Goal: Obtain resource: Download file/media

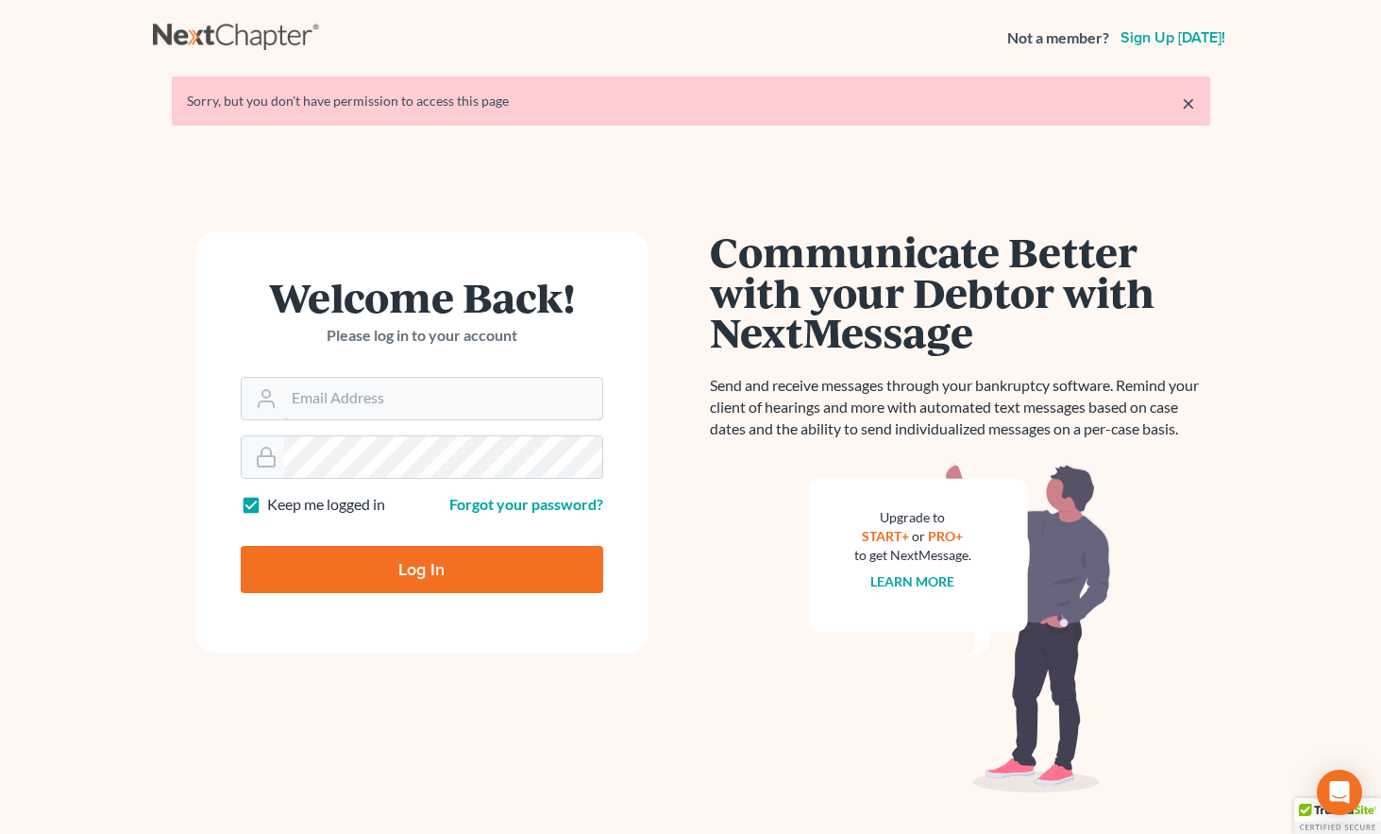
type input "mwilliams@arthurlwalker.com"
click at [410, 569] on input "Log In" at bounding box center [422, 569] width 362 height 47
type input "Thinking..."
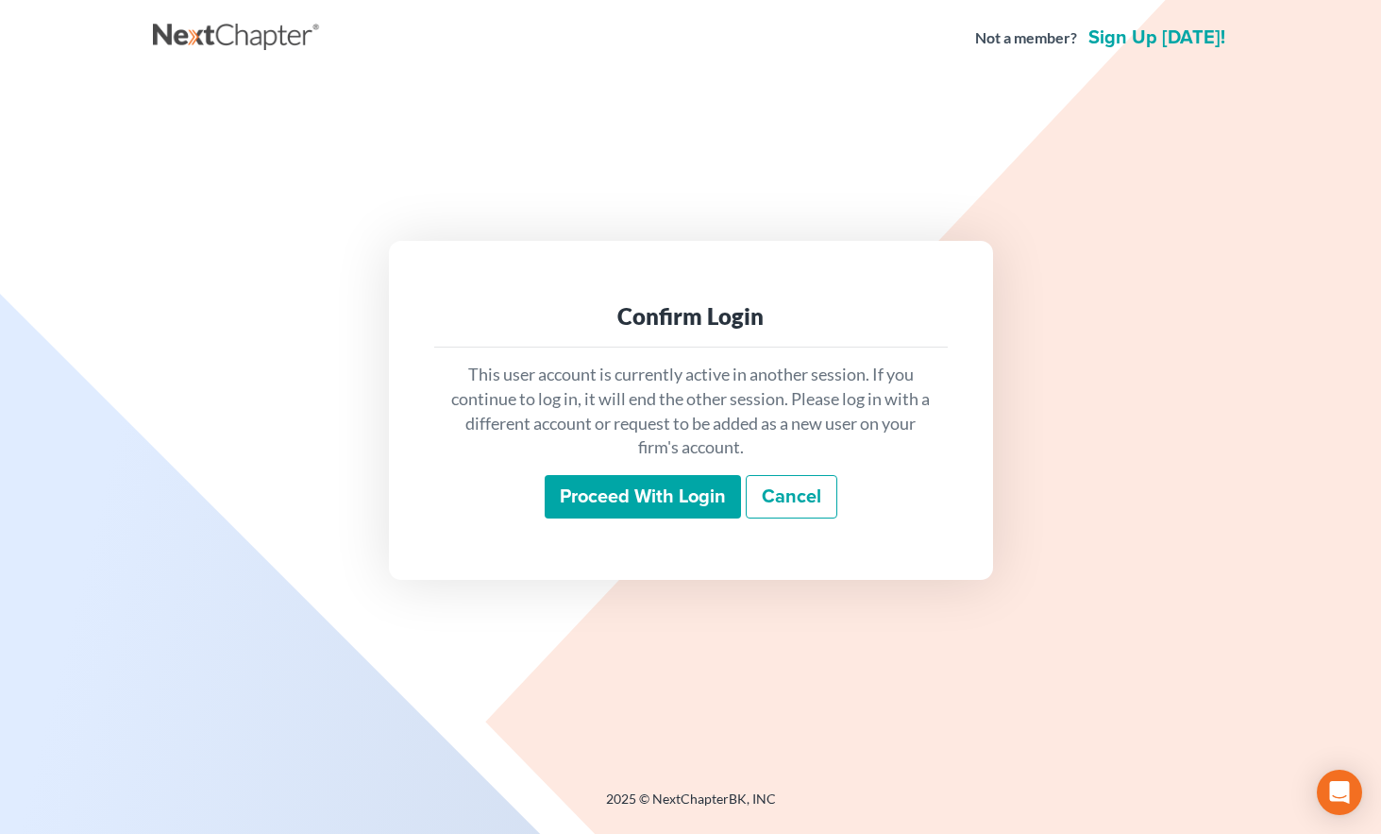
click at [623, 489] on input "Proceed with login" at bounding box center [643, 496] width 196 height 43
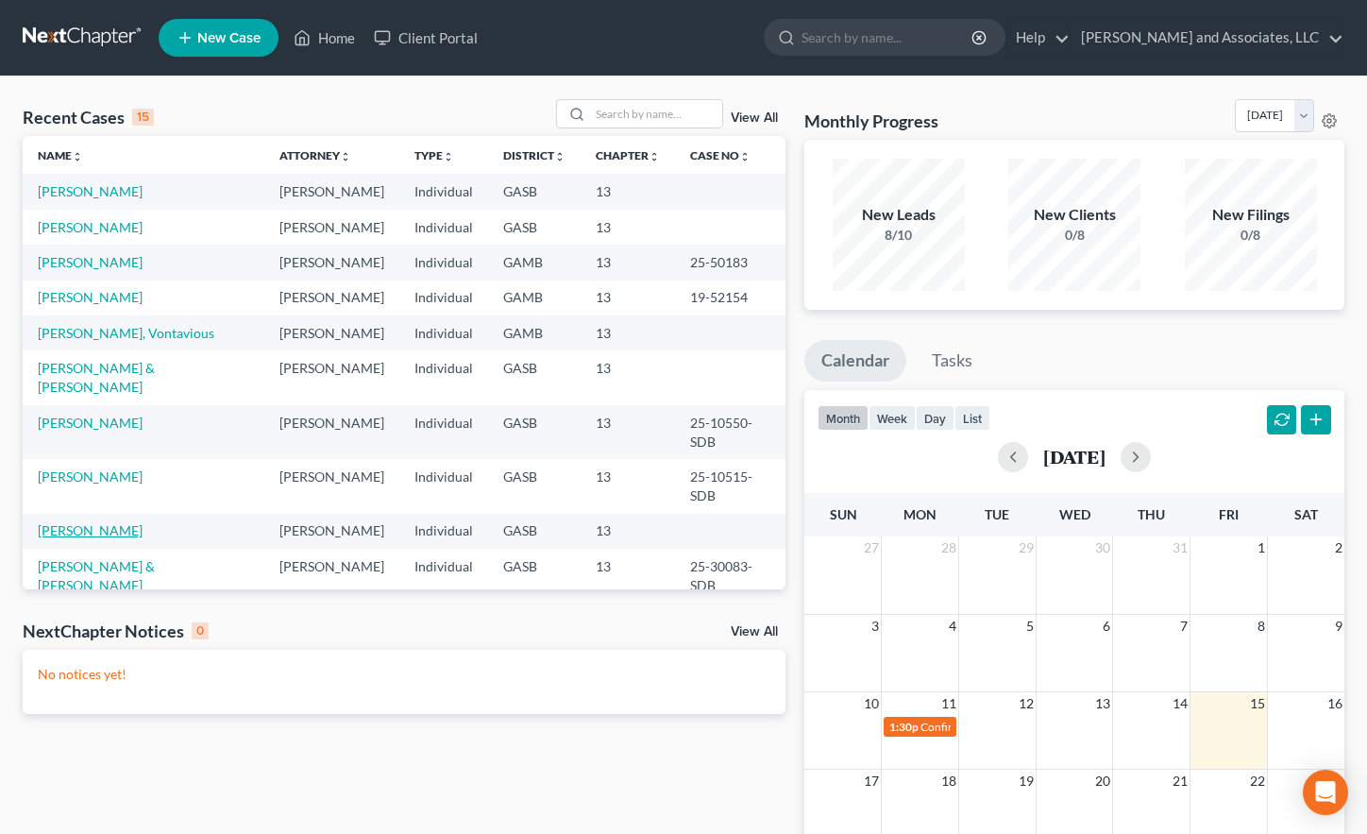
click at [92, 522] on link "Linder, Willie" at bounding box center [90, 530] width 105 height 16
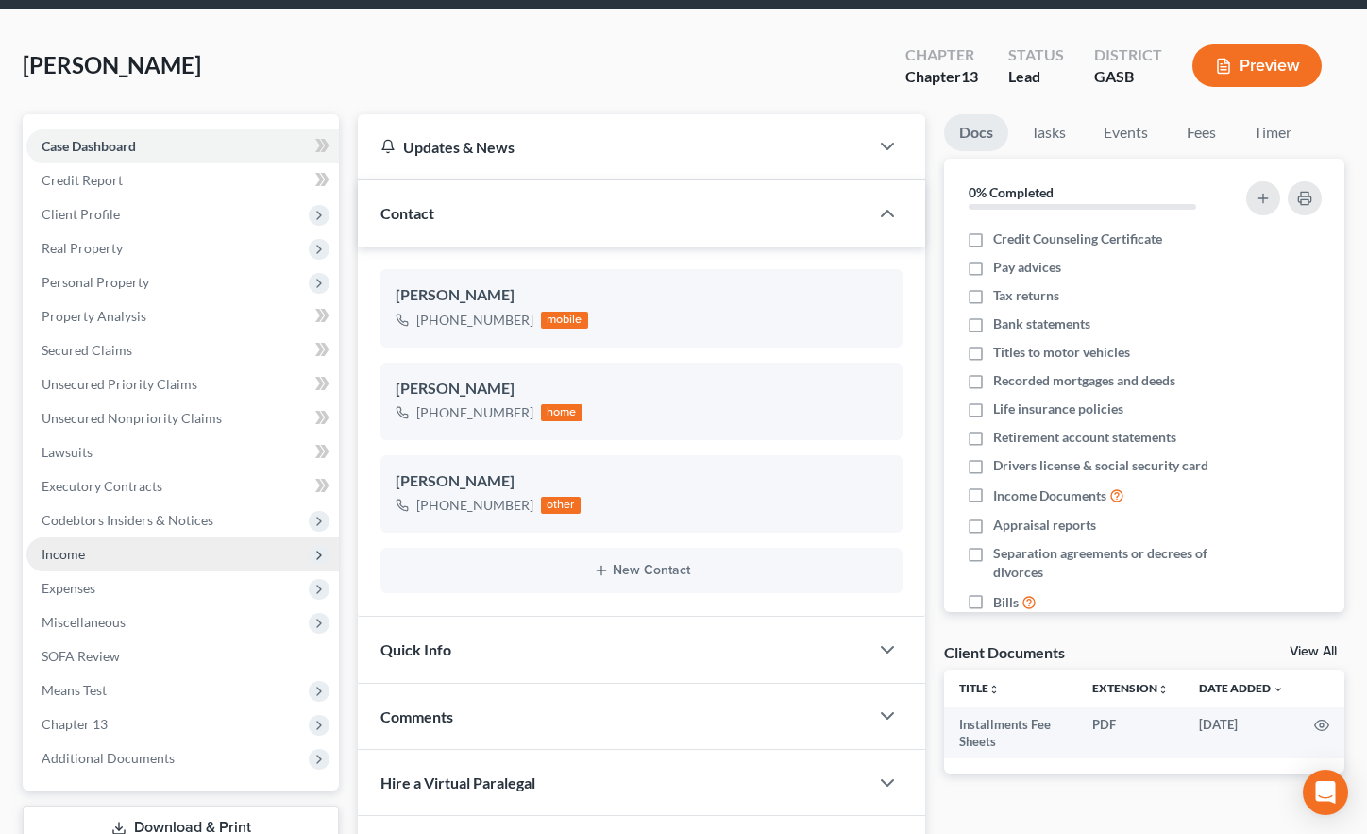
scroll to position [254, 0]
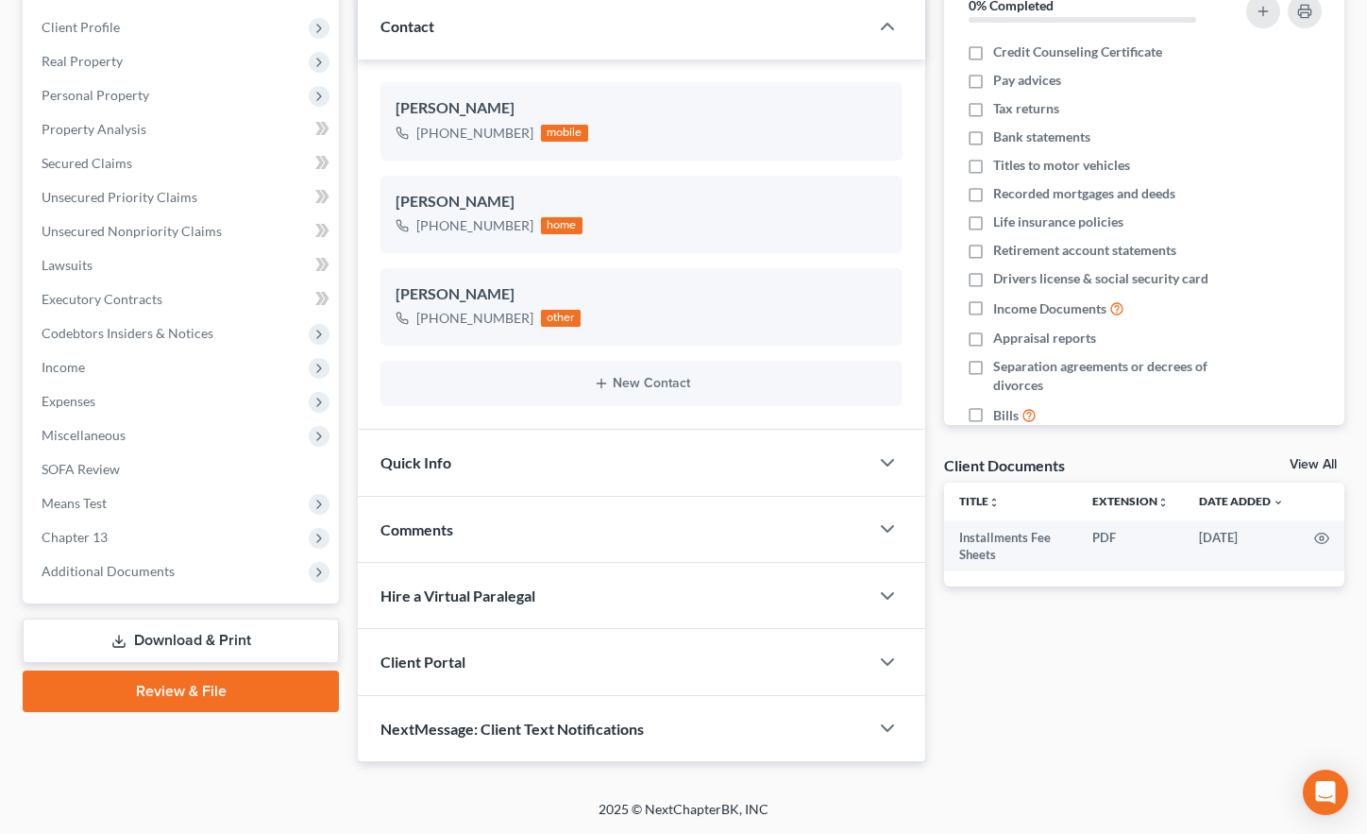
click at [189, 640] on link "Download & Print" at bounding box center [181, 640] width 316 height 44
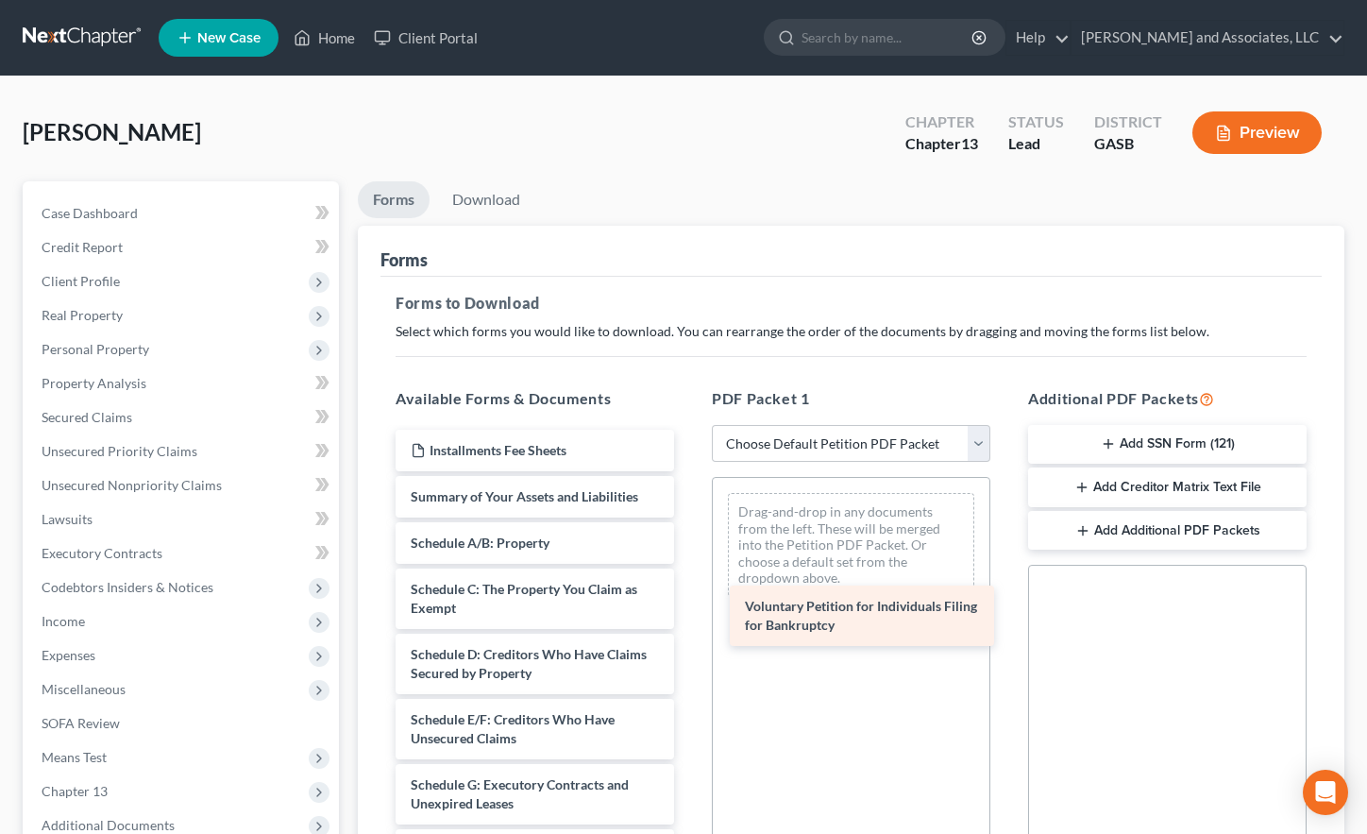
drag, startPoint x: 476, startPoint y: 506, endPoint x: 810, endPoint y: 615, distance: 351.6
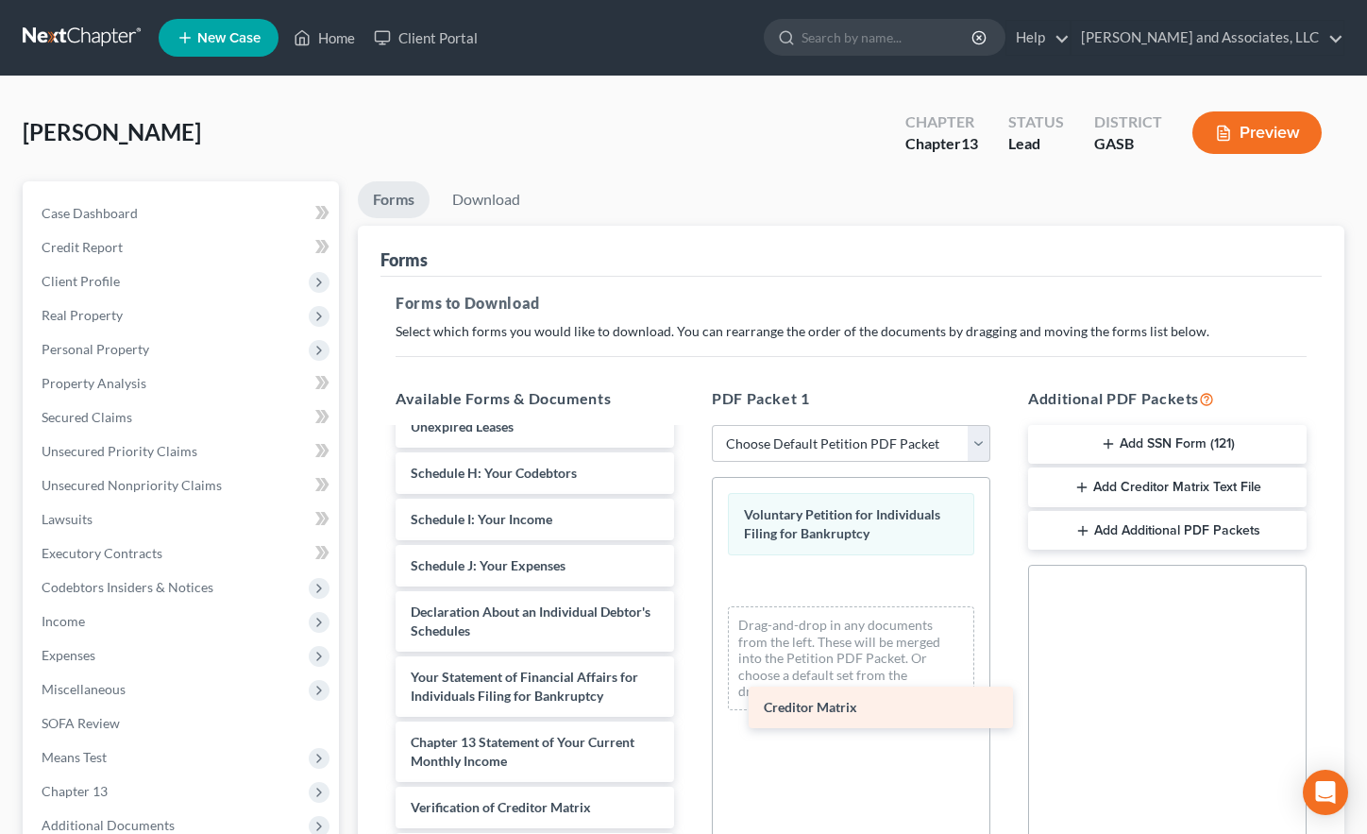
scroll to position [377, 0]
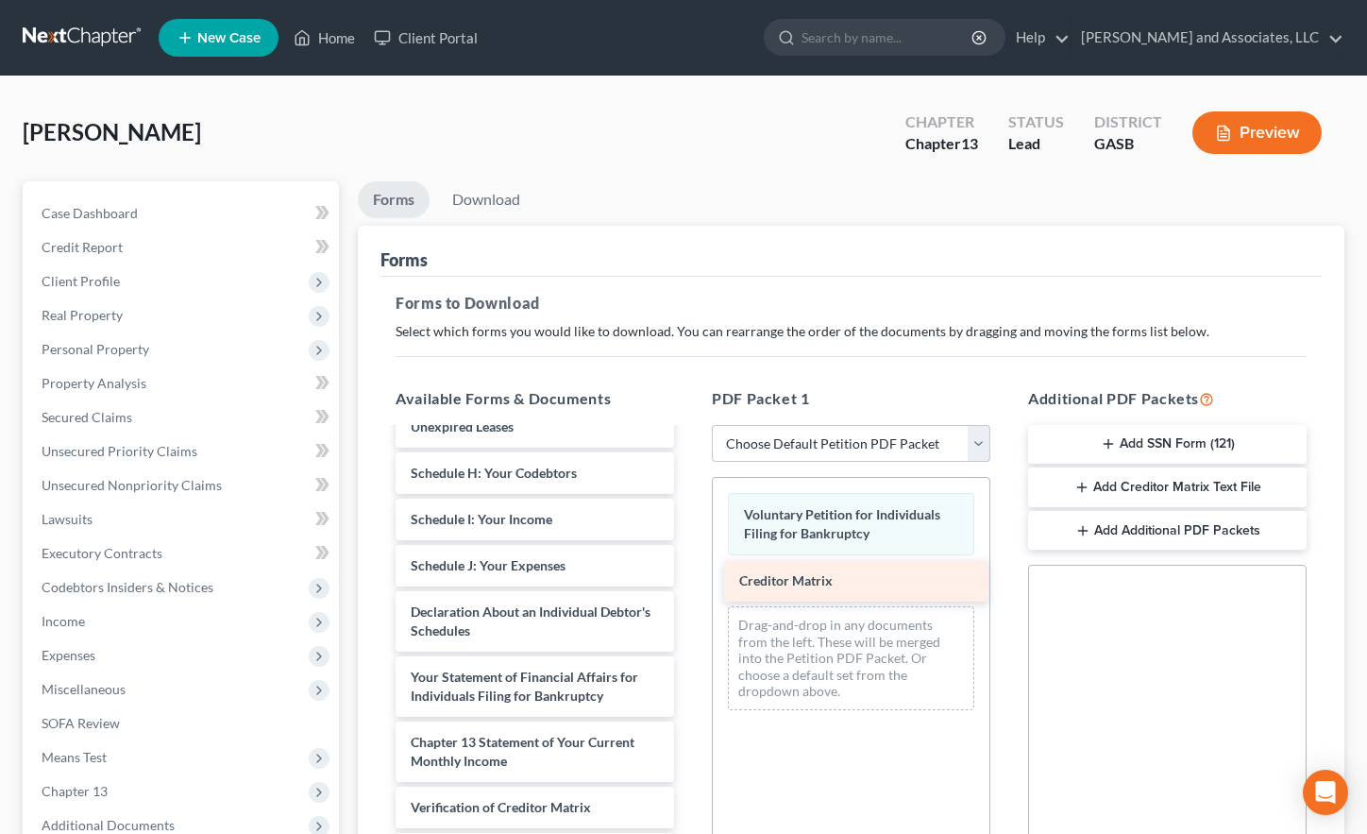
drag, startPoint x: 474, startPoint y: 766, endPoint x: 808, endPoint y: 586, distance: 379.7
click at [689, 586] on div "Creditor Matrix Installments Fee Sheets Summary of Your Assets and Liabilities …" at bounding box center [534, 496] width 309 height 886
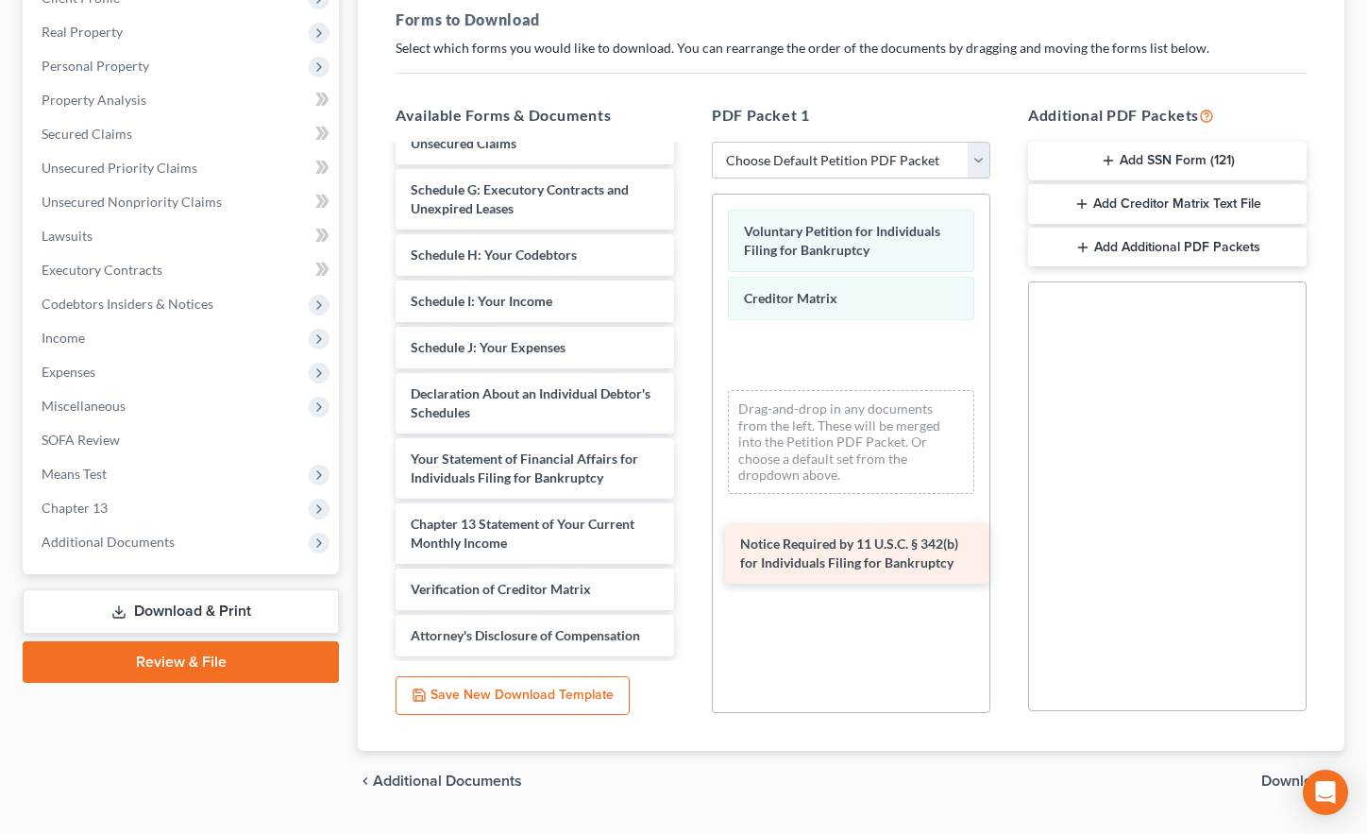
scroll to position [312, 0]
drag, startPoint x: 502, startPoint y: 582, endPoint x: 859, endPoint y: 523, distance: 361.7
click at [689, 525] on div "Notice Required by 11 U.S.C. § 342(b) for Individuals Filing for Bankruptcy Ins…" at bounding box center [534, 245] width 309 height 821
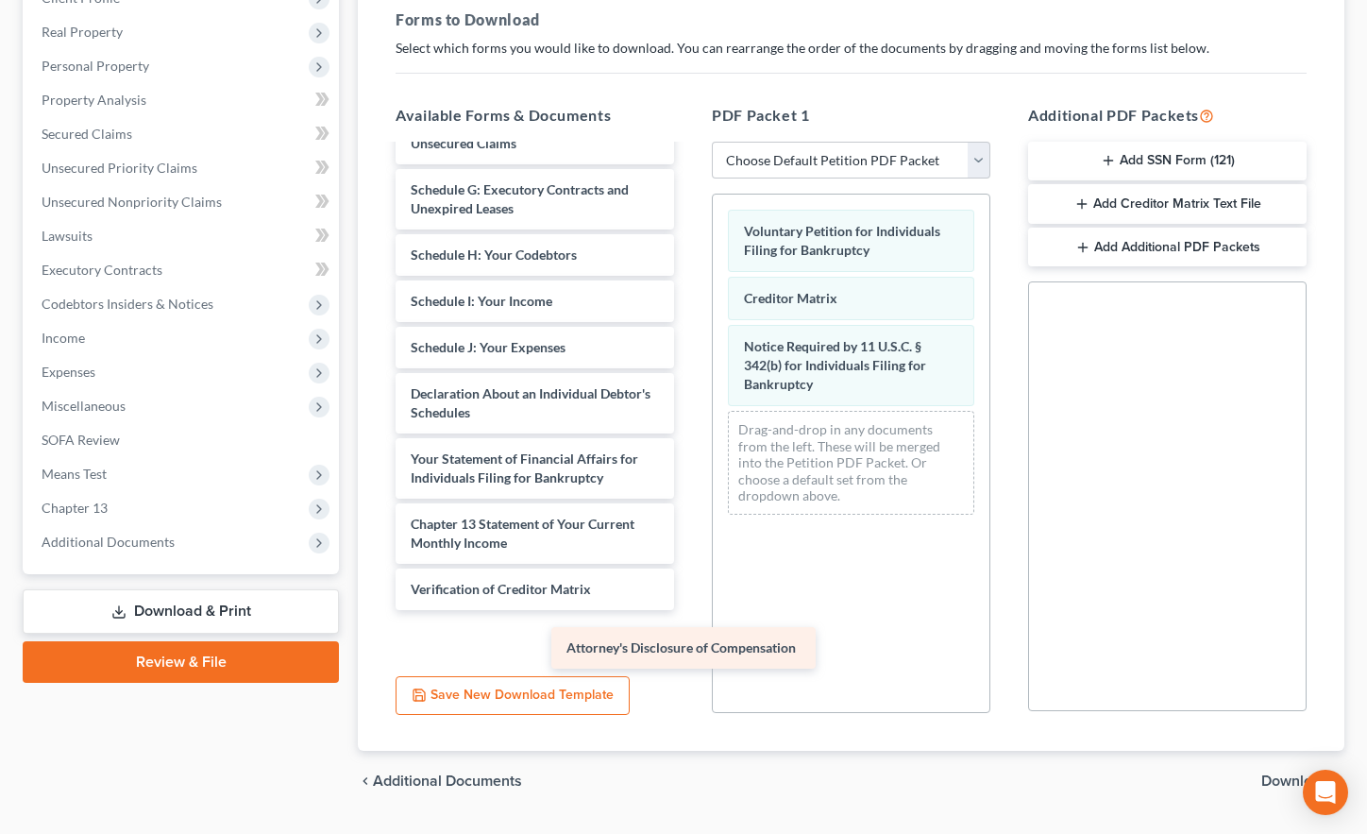
scroll to position [265, 0]
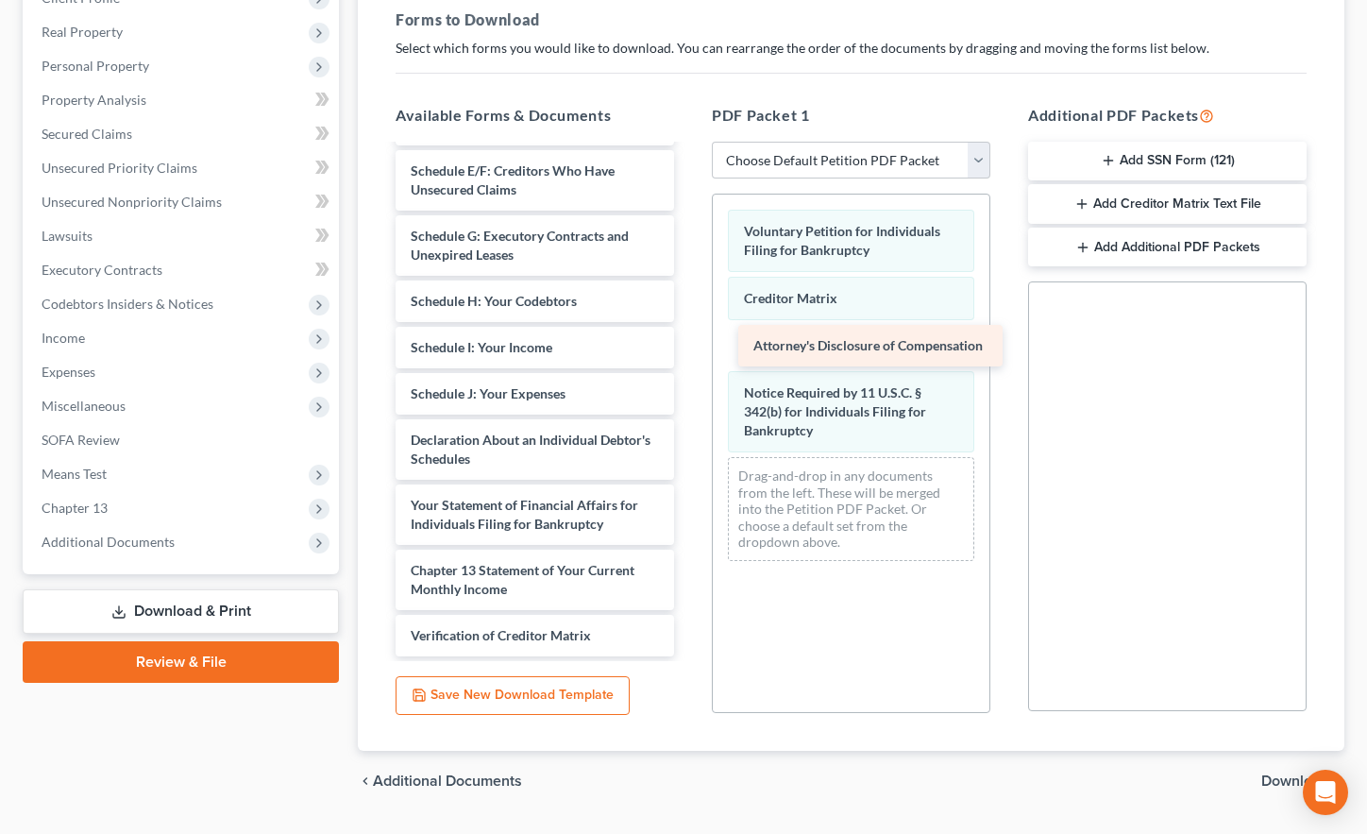
drag, startPoint x: 509, startPoint y: 632, endPoint x: 851, endPoint y: 342, distance: 448.8
click at [689, 342] on div "Attorney's Disclosure of Compensation Installments Fee Sheets Summary of Your A…" at bounding box center [534, 268] width 309 height 775
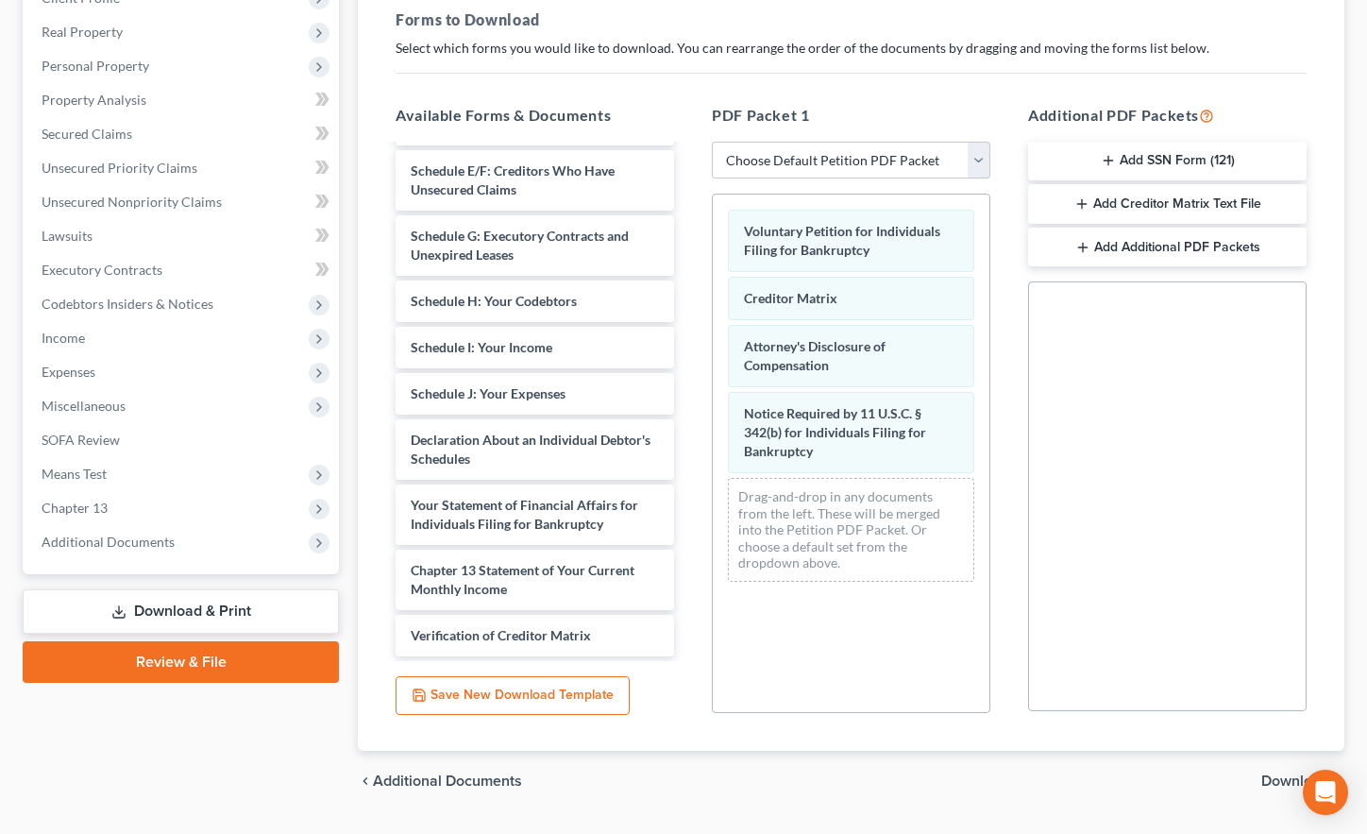
click at [1282, 783] on span "Download" at bounding box center [1295, 780] width 68 height 15
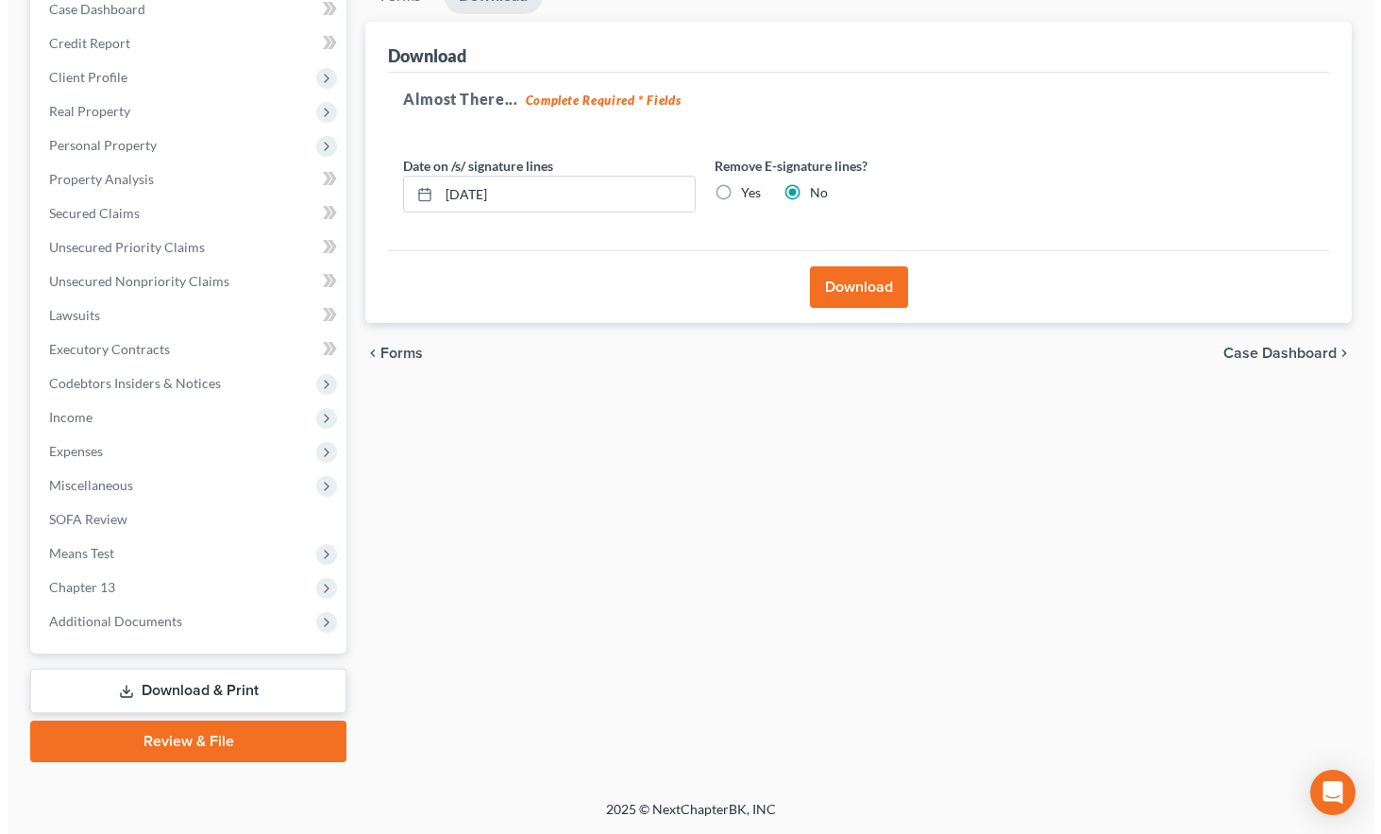
scroll to position [204, 0]
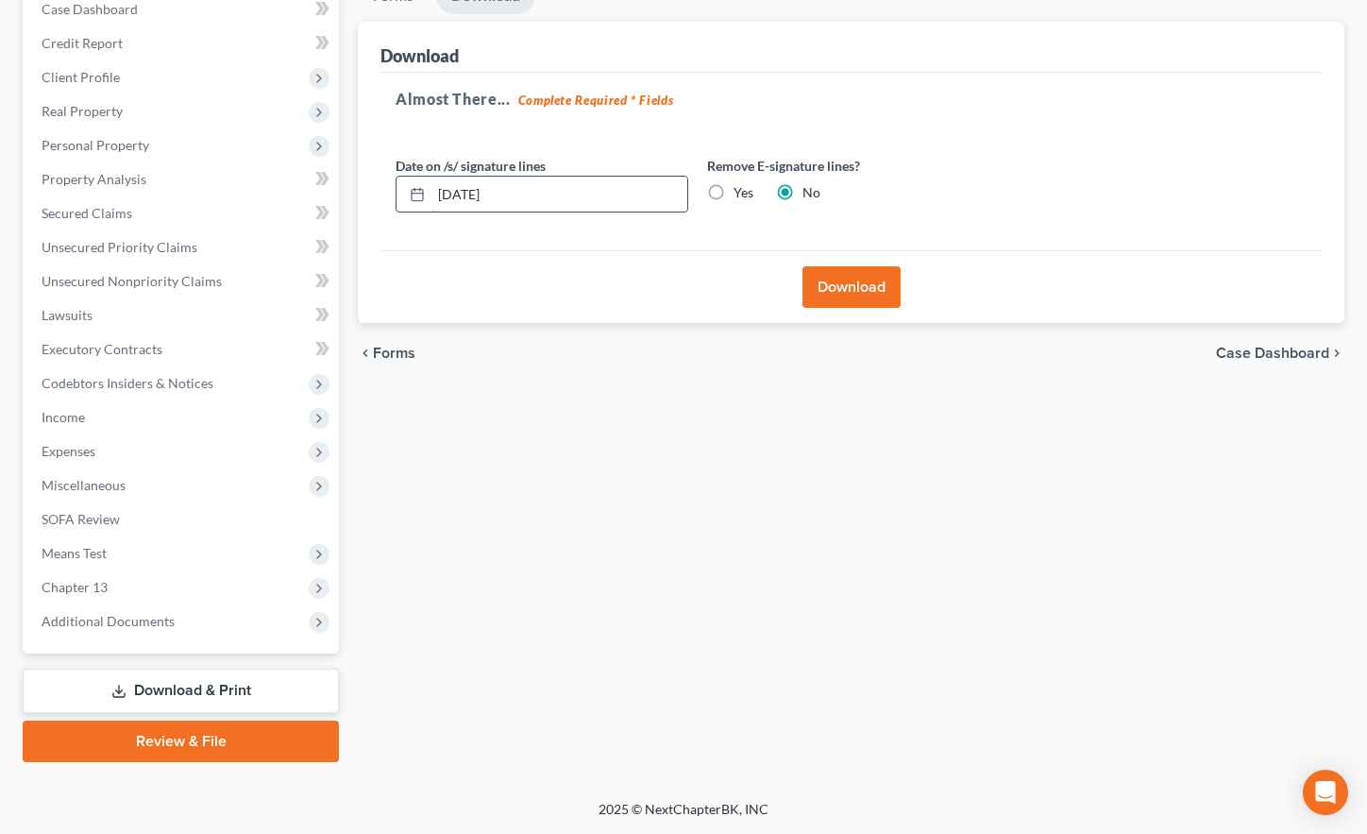
click at [466, 194] on input "[DATE]" at bounding box center [559, 195] width 256 height 36
type input "[DATE]"
click at [860, 281] on button "Download" at bounding box center [851, 287] width 98 height 42
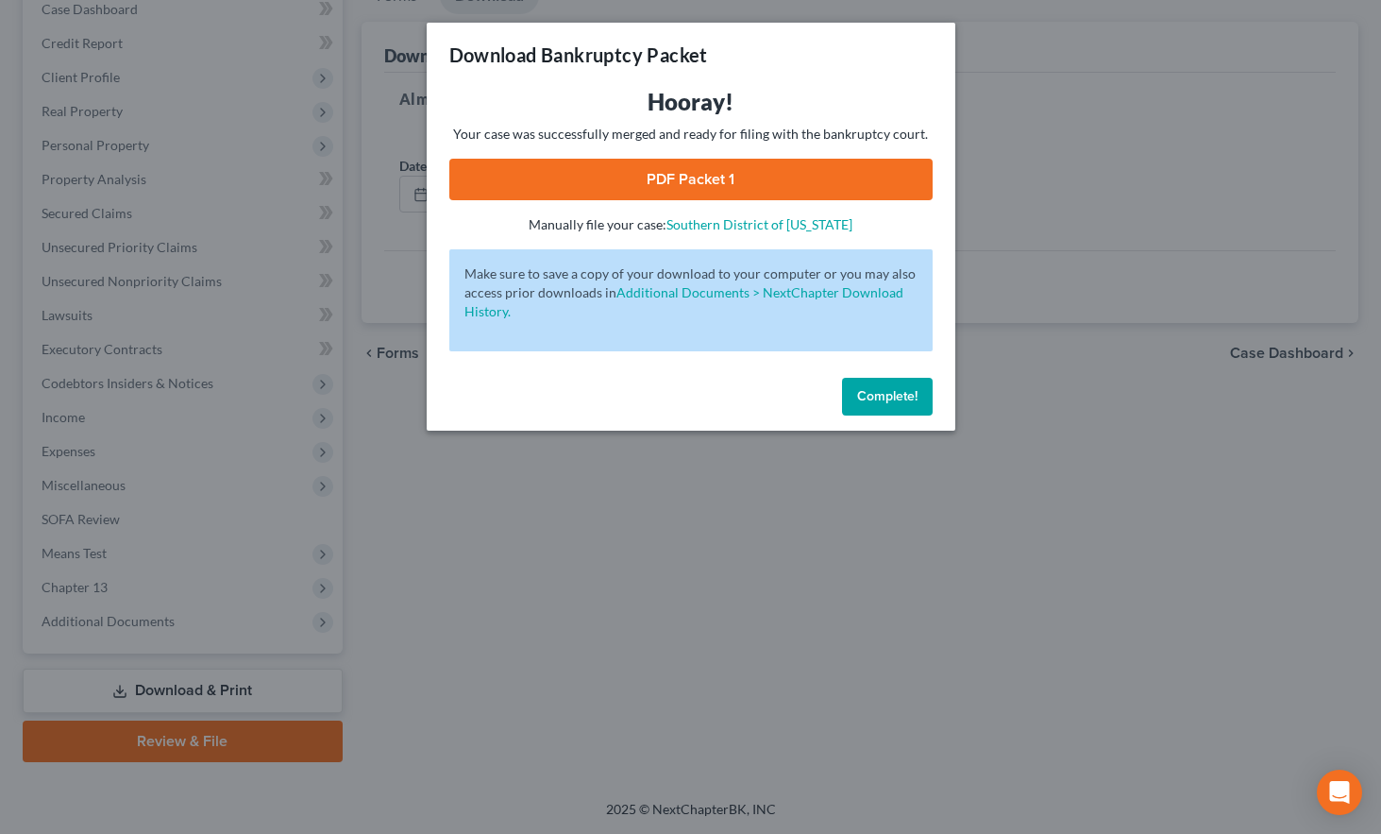
click at [669, 171] on link "PDF Packet 1" at bounding box center [690, 180] width 483 height 42
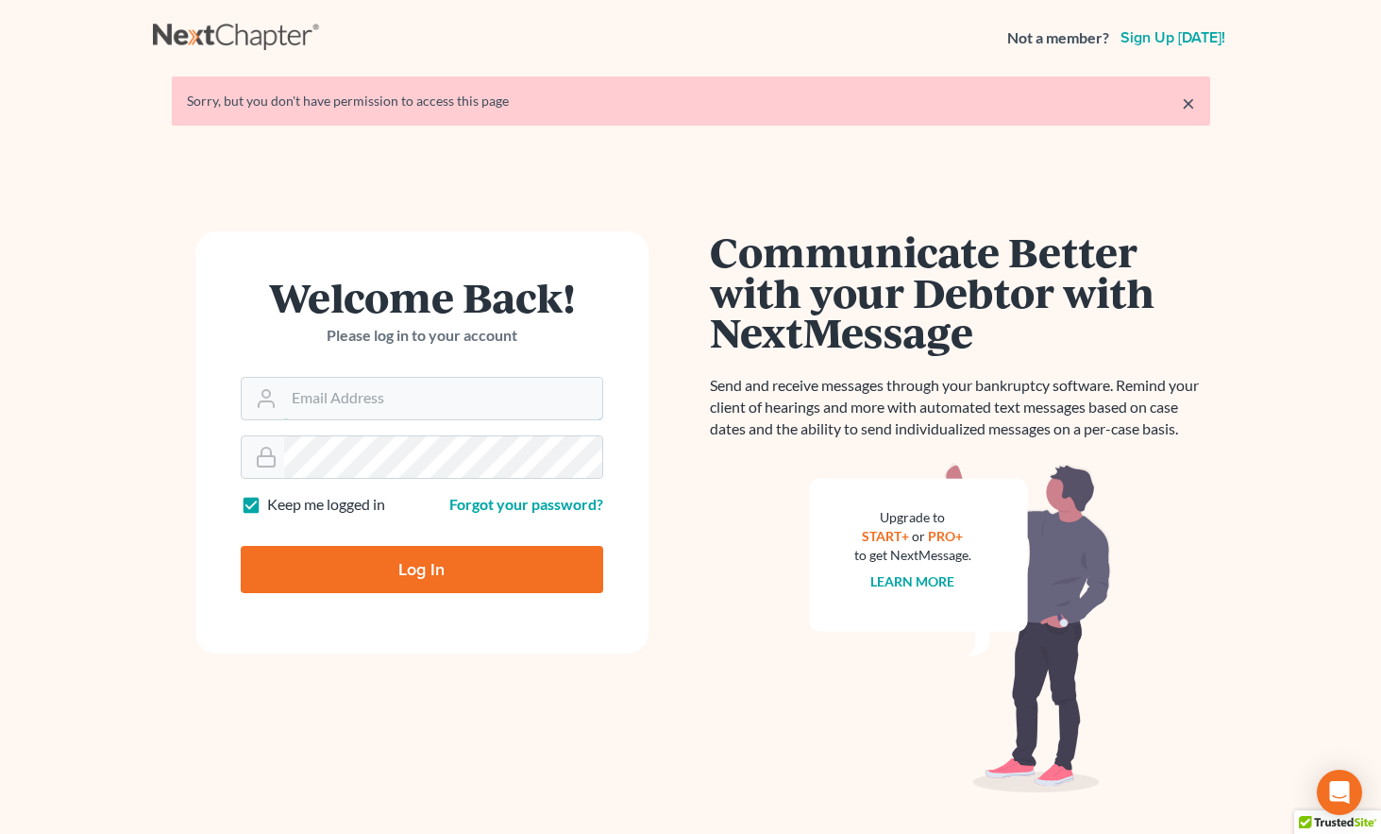
type input "[EMAIL_ADDRESS][DOMAIN_NAME]"
click at [431, 565] on input "Log In" at bounding box center [422, 569] width 362 height 47
type input "Thinking..."
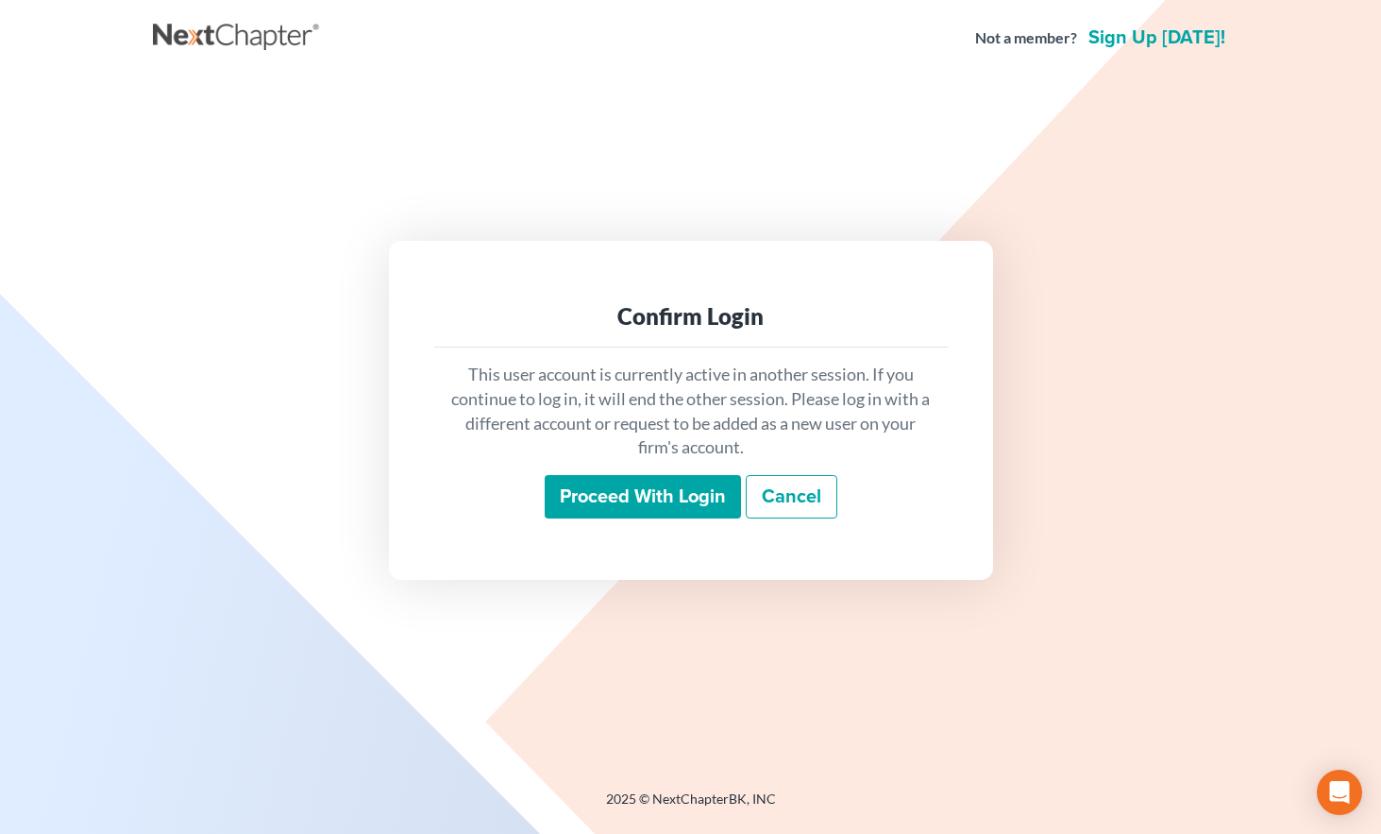
click at [605, 504] on input "Proceed with login" at bounding box center [643, 496] width 196 height 43
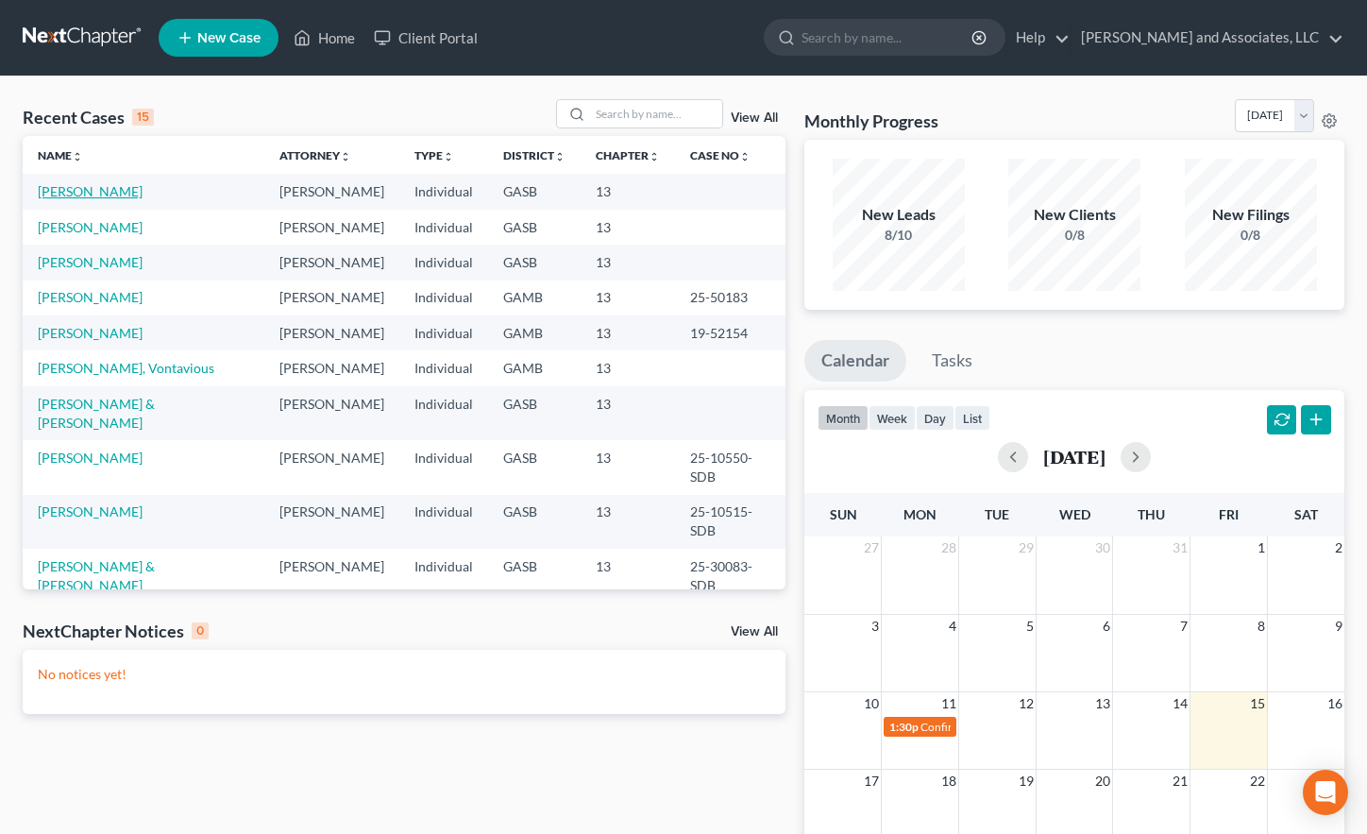
click at [81, 190] on link "[PERSON_NAME]" at bounding box center [90, 191] width 105 height 16
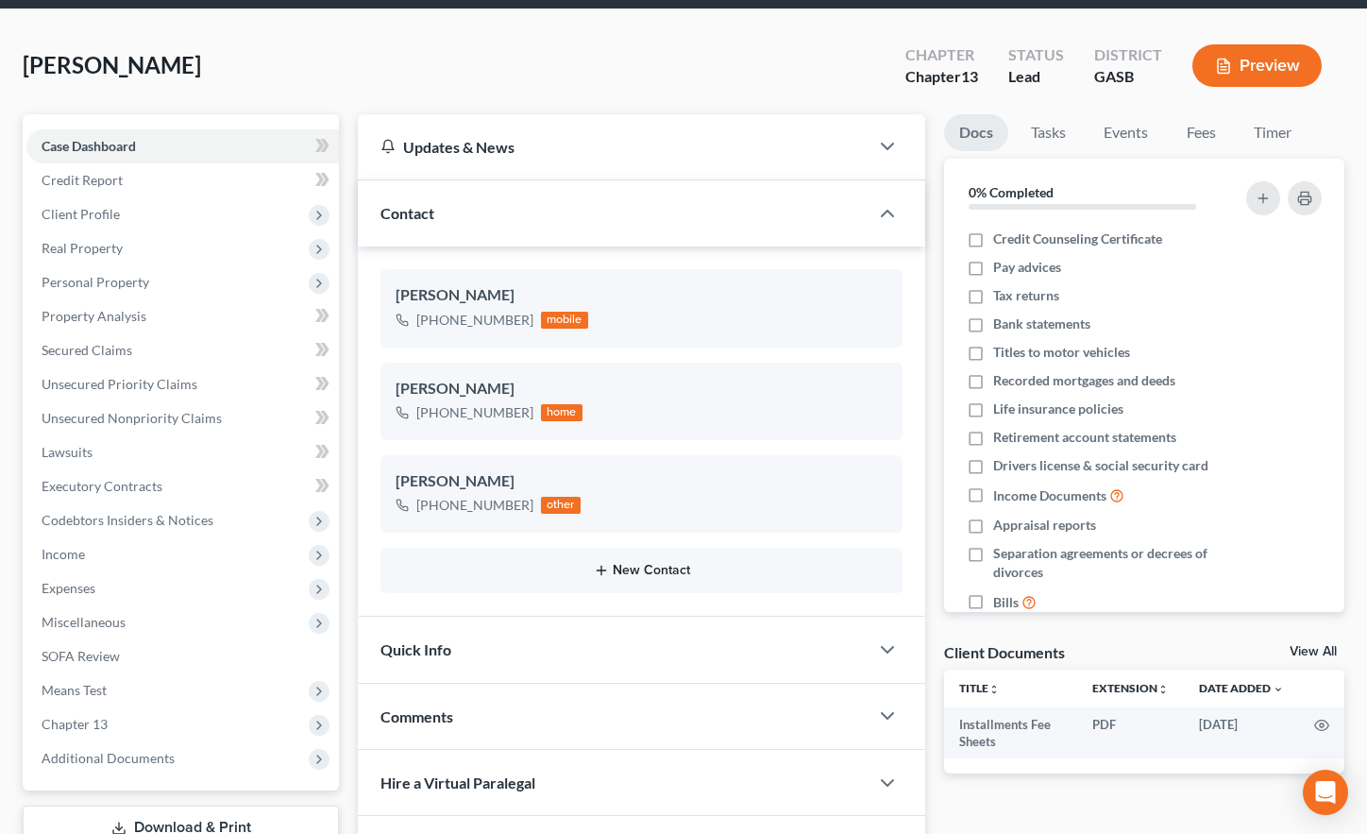
scroll to position [254, 0]
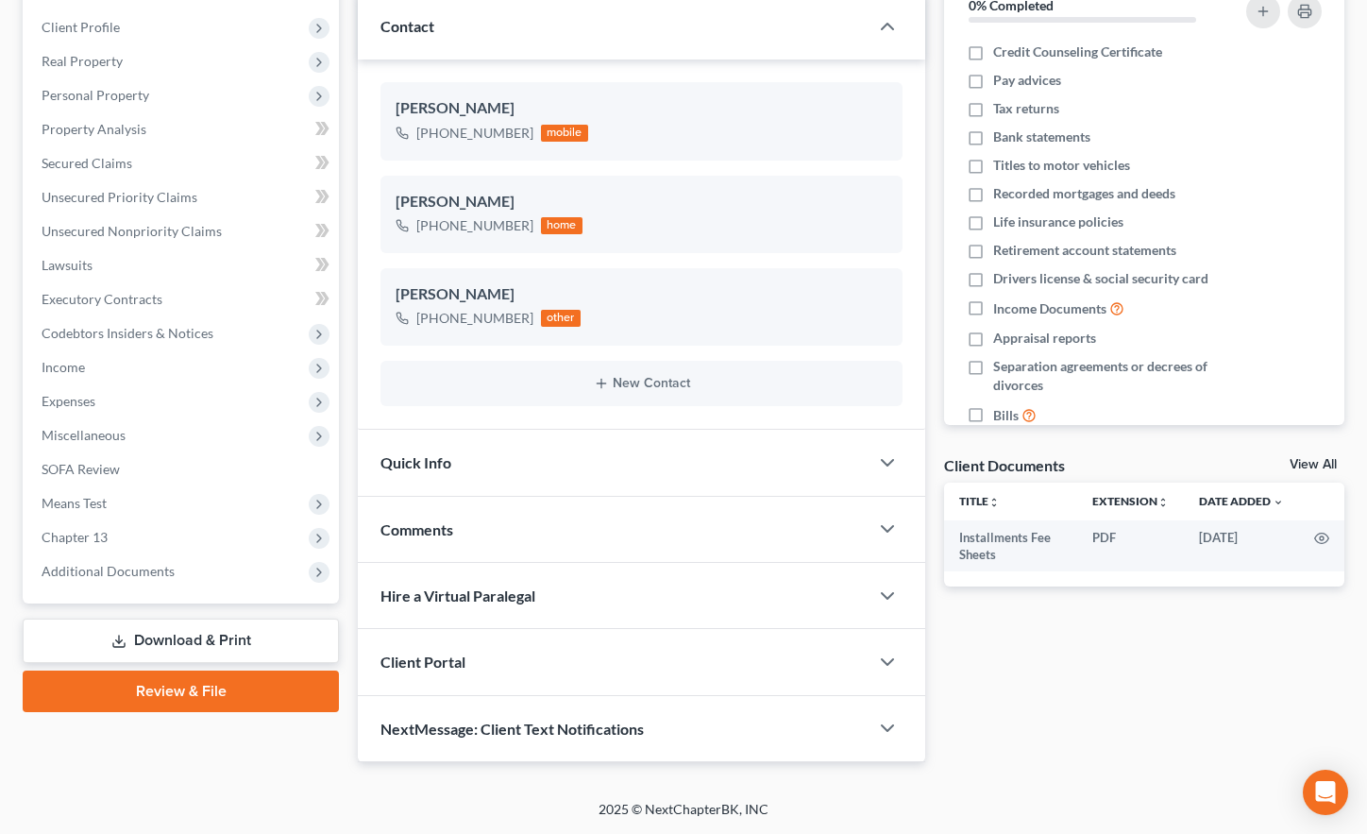
click at [232, 644] on link "Download & Print" at bounding box center [181, 640] width 316 height 44
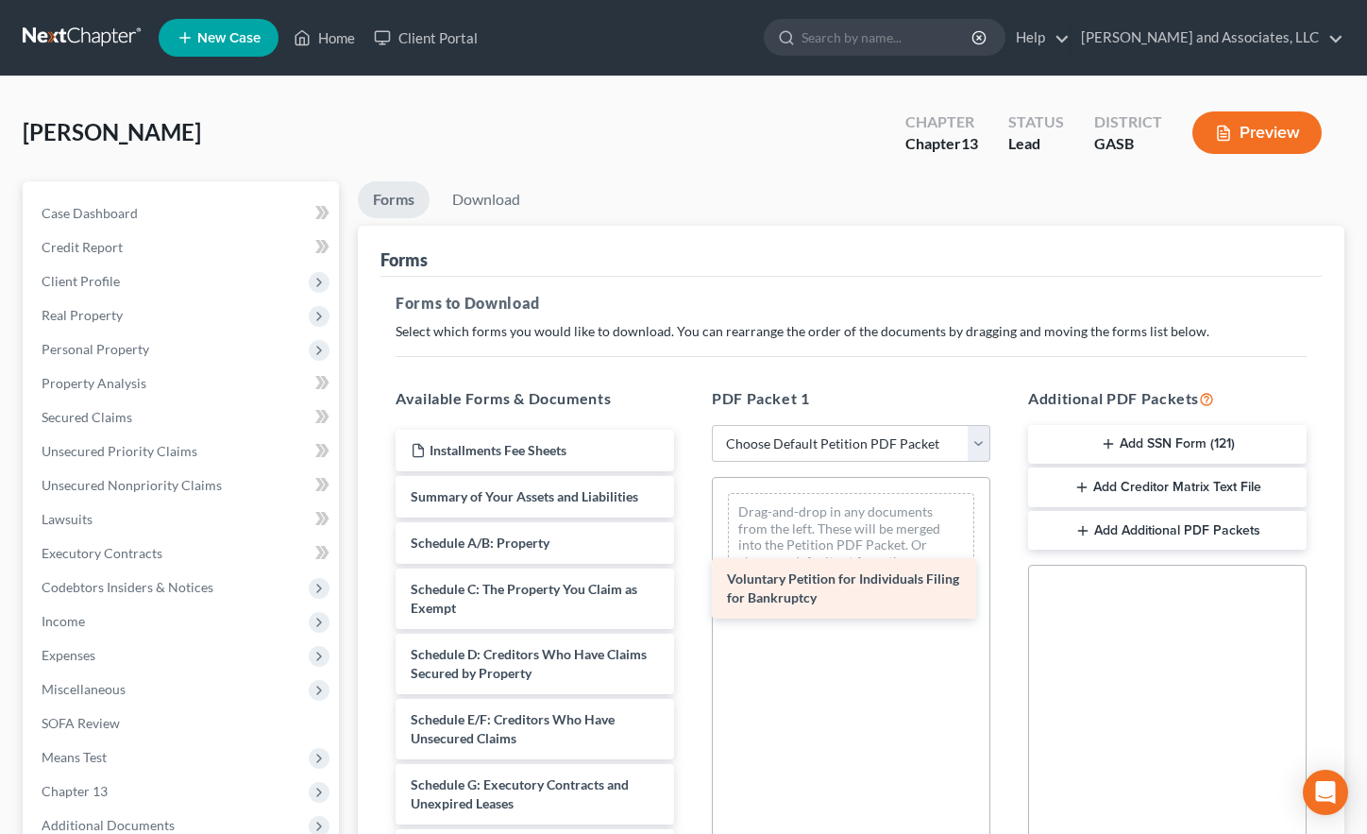
drag, startPoint x: 543, startPoint y: 508, endPoint x: 856, endPoint y: 582, distance: 322.1
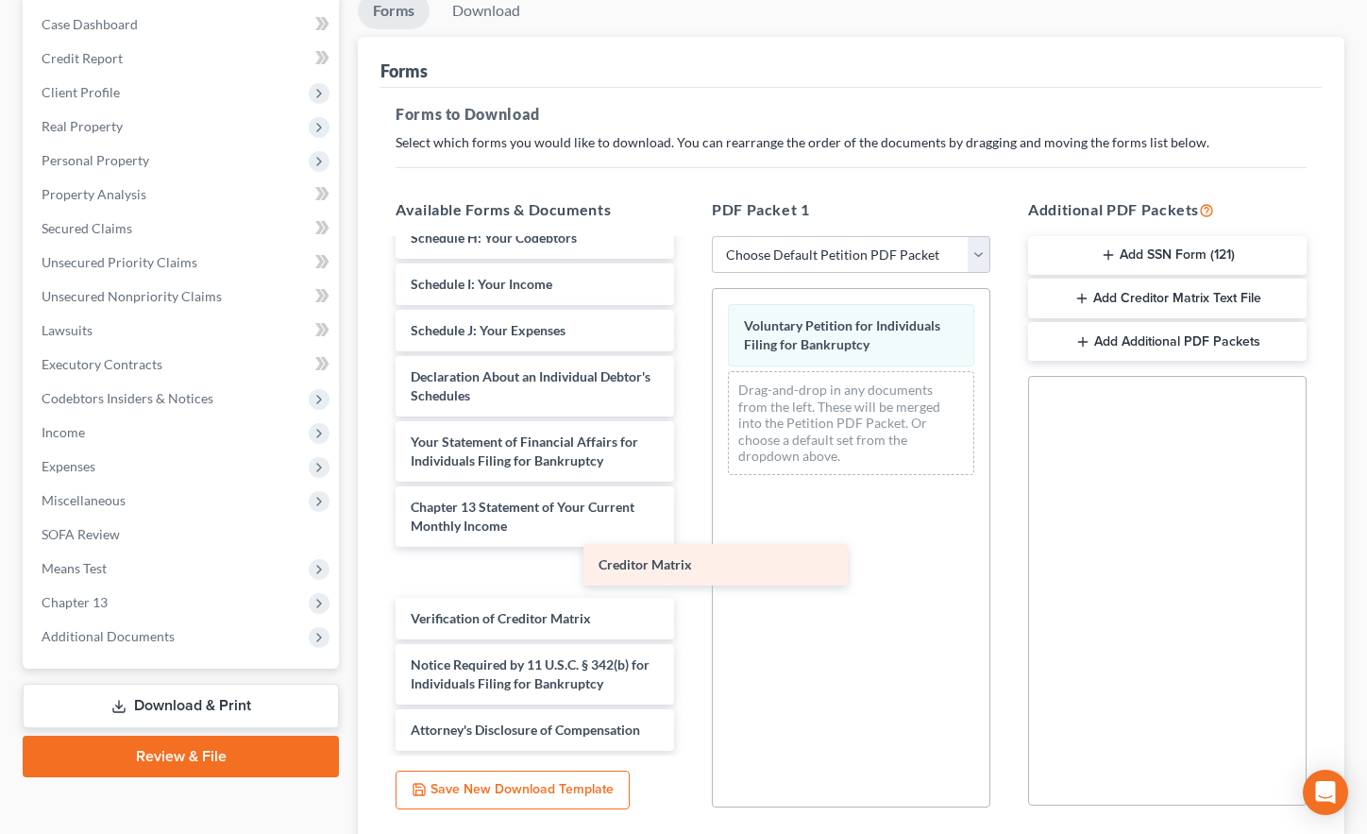
scroll to position [377, 0]
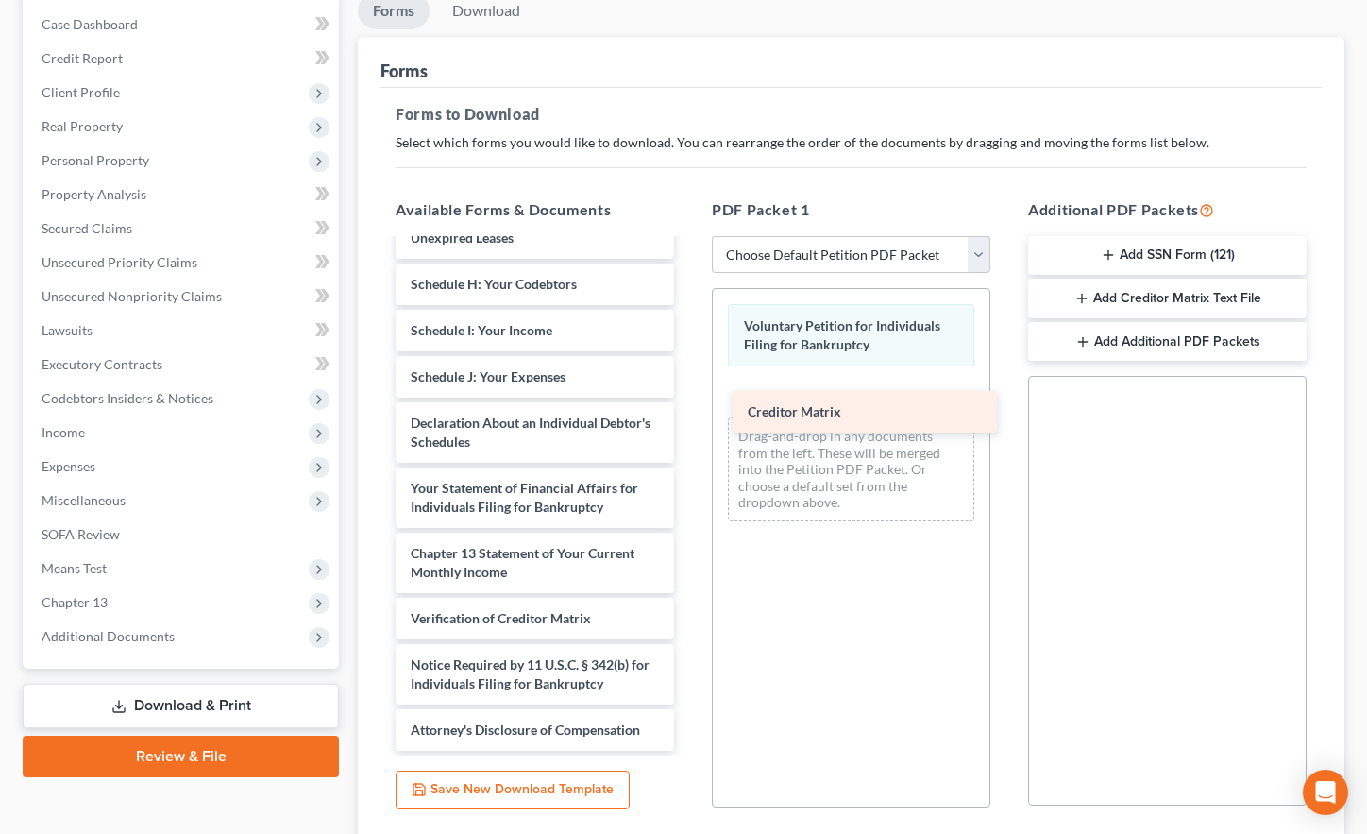
drag, startPoint x: 486, startPoint y: 573, endPoint x: 823, endPoint y: 409, distance: 374.9
click at [689, 409] on div "Creditor Matrix Installments Fee Sheets Summary of Your Assets and Liabilities …" at bounding box center [534, 307] width 309 height 886
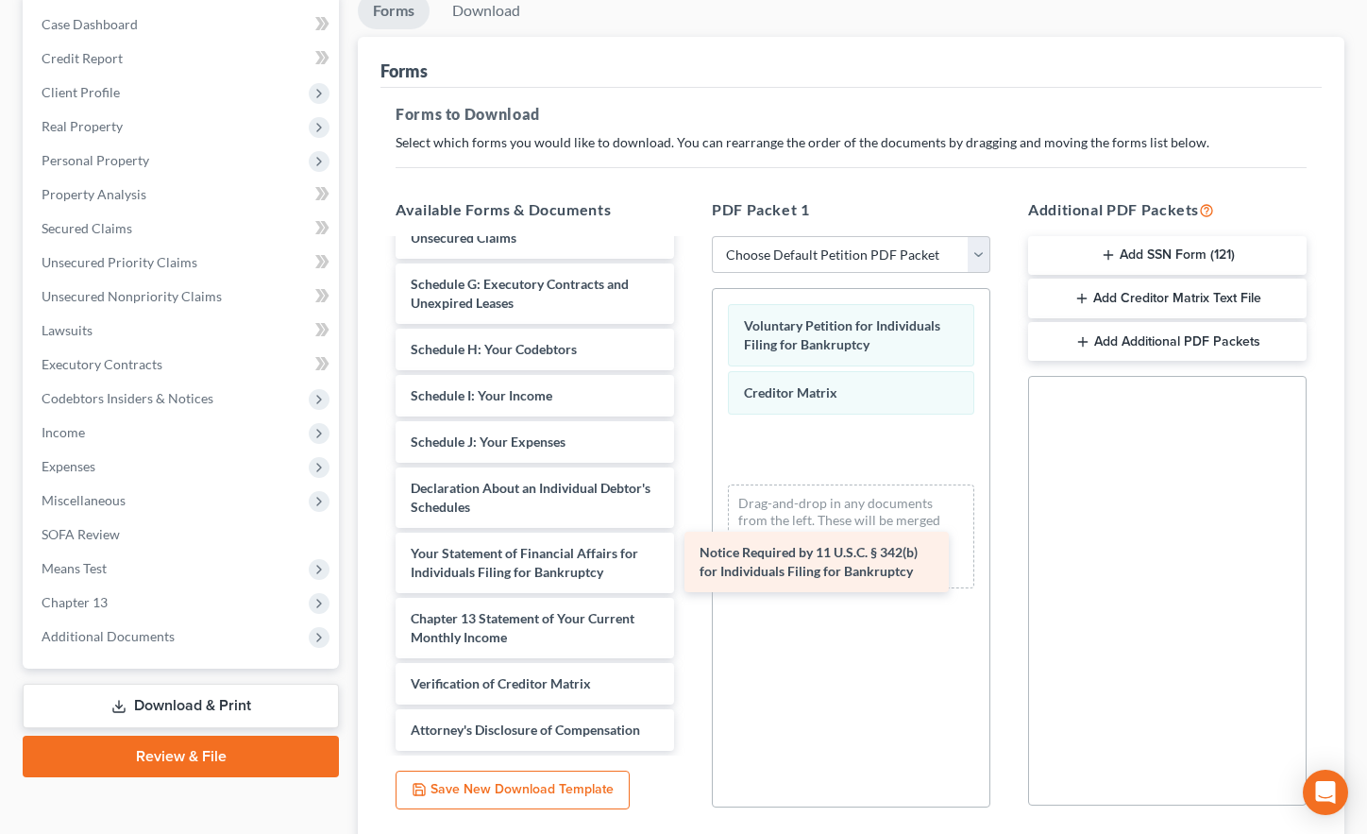
scroll to position [312, 0]
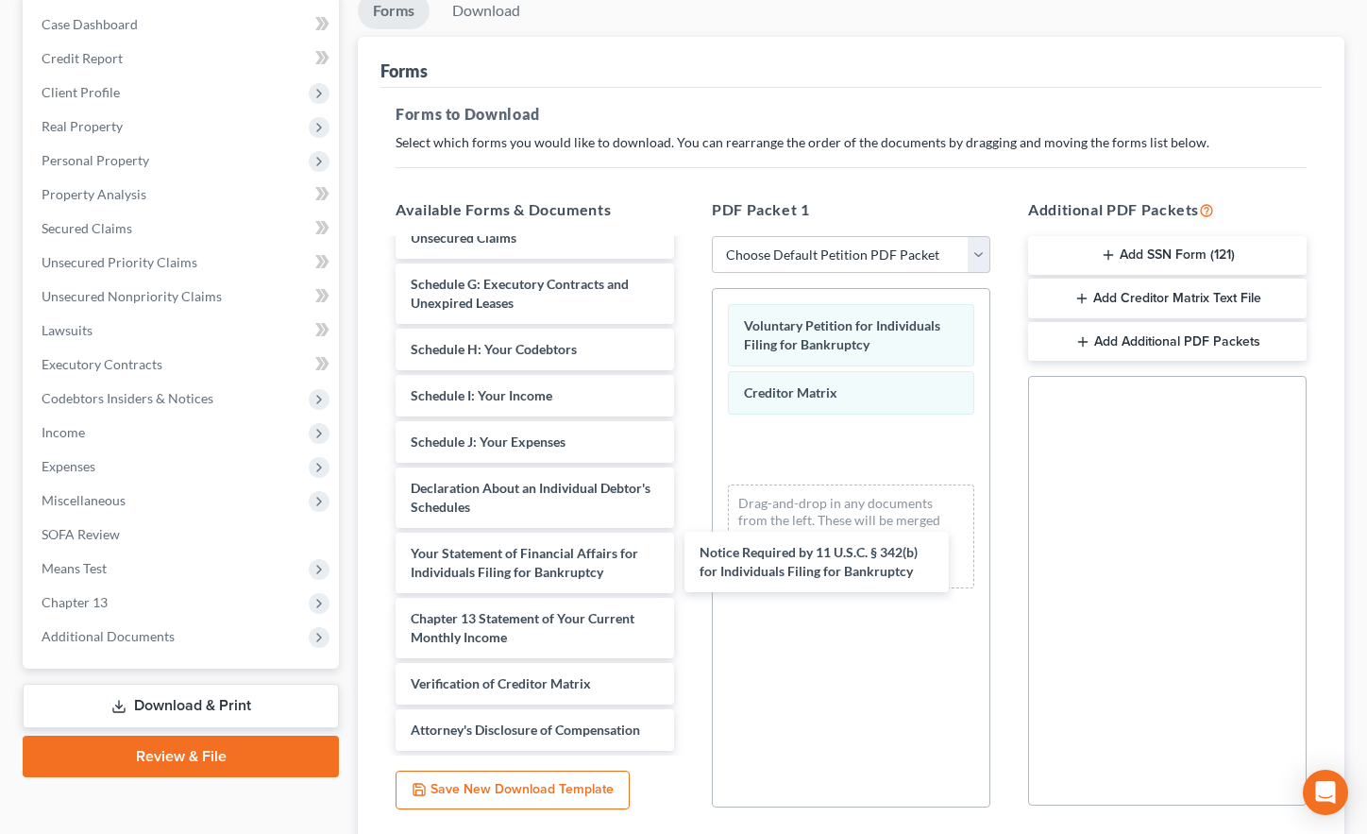
drag, startPoint x: 486, startPoint y: 671, endPoint x: 759, endPoint y: 566, distance: 292.2
click at [689, 549] on div "Notice Required by 11 U.S.C. § 342(b) for Individuals Filing for Bankruptcy Ins…" at bounding box center [534, 339] width 309 height 821
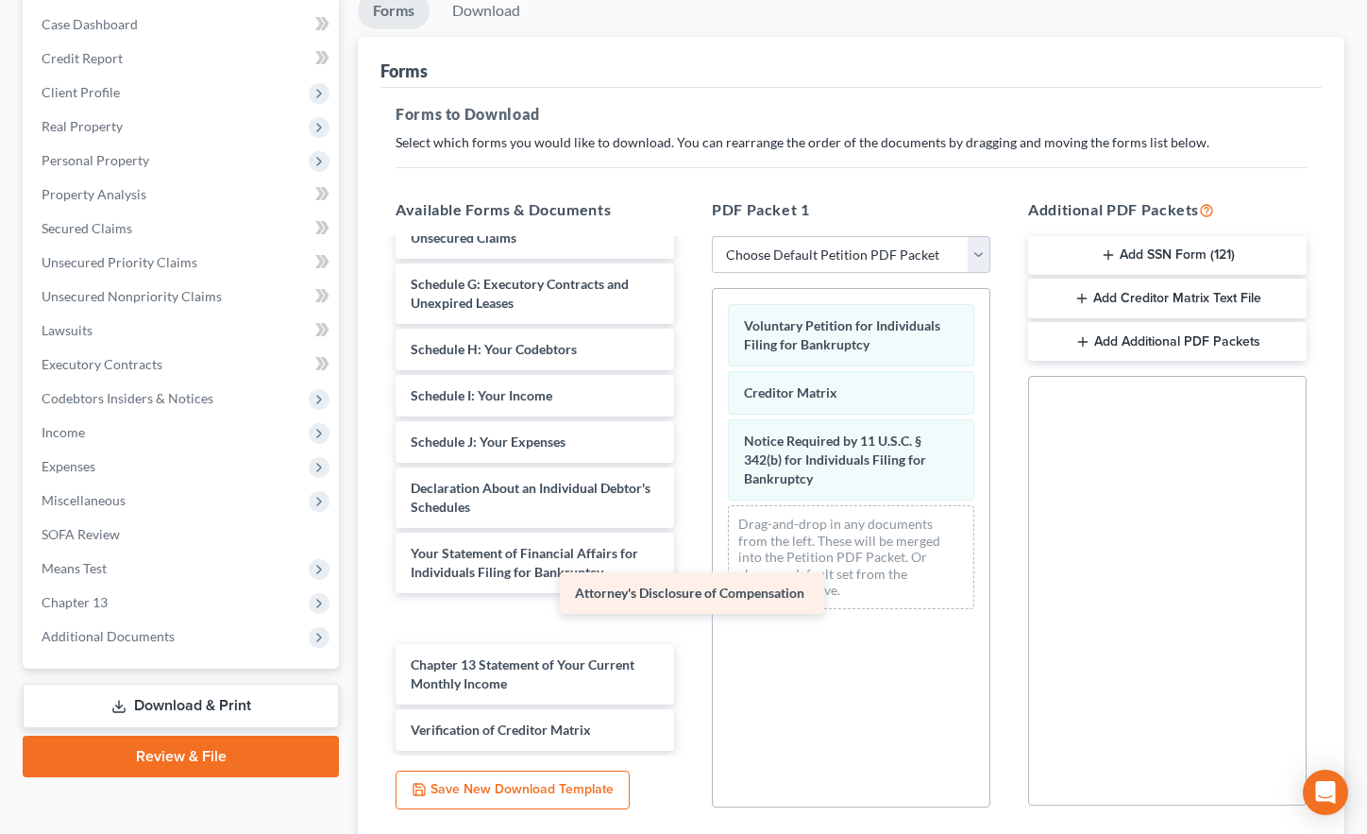
scroll to position [265, 0]
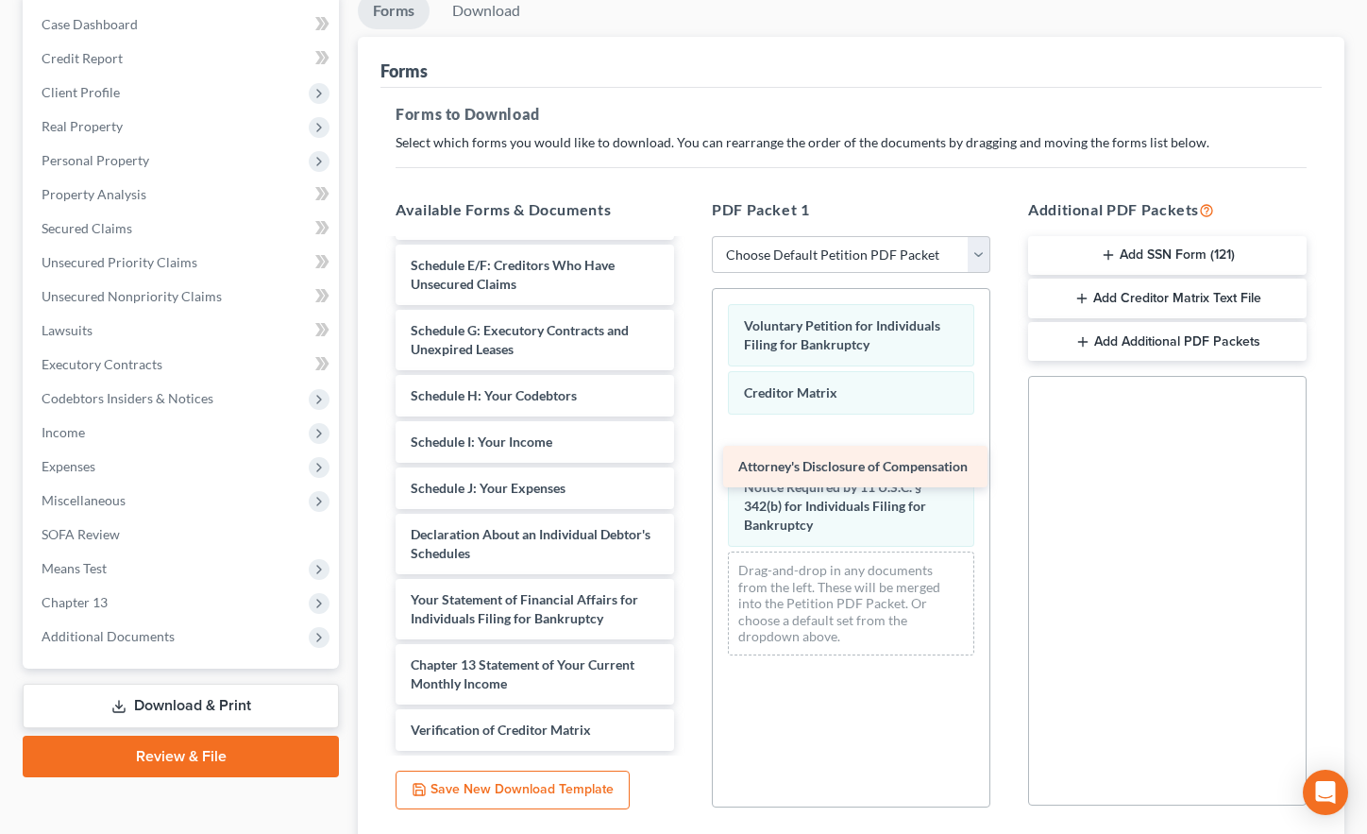
drag, startPoint x: 605, startPoint y: 677, endPoint x: 850, endPoint y: 458, distance: 328.9
click at [689, 458] on div "Attorney's Disclosure of Compensation Installments Fee Sheets Summary of Your A…" at bounding box center [534, 362] width 309 height 775
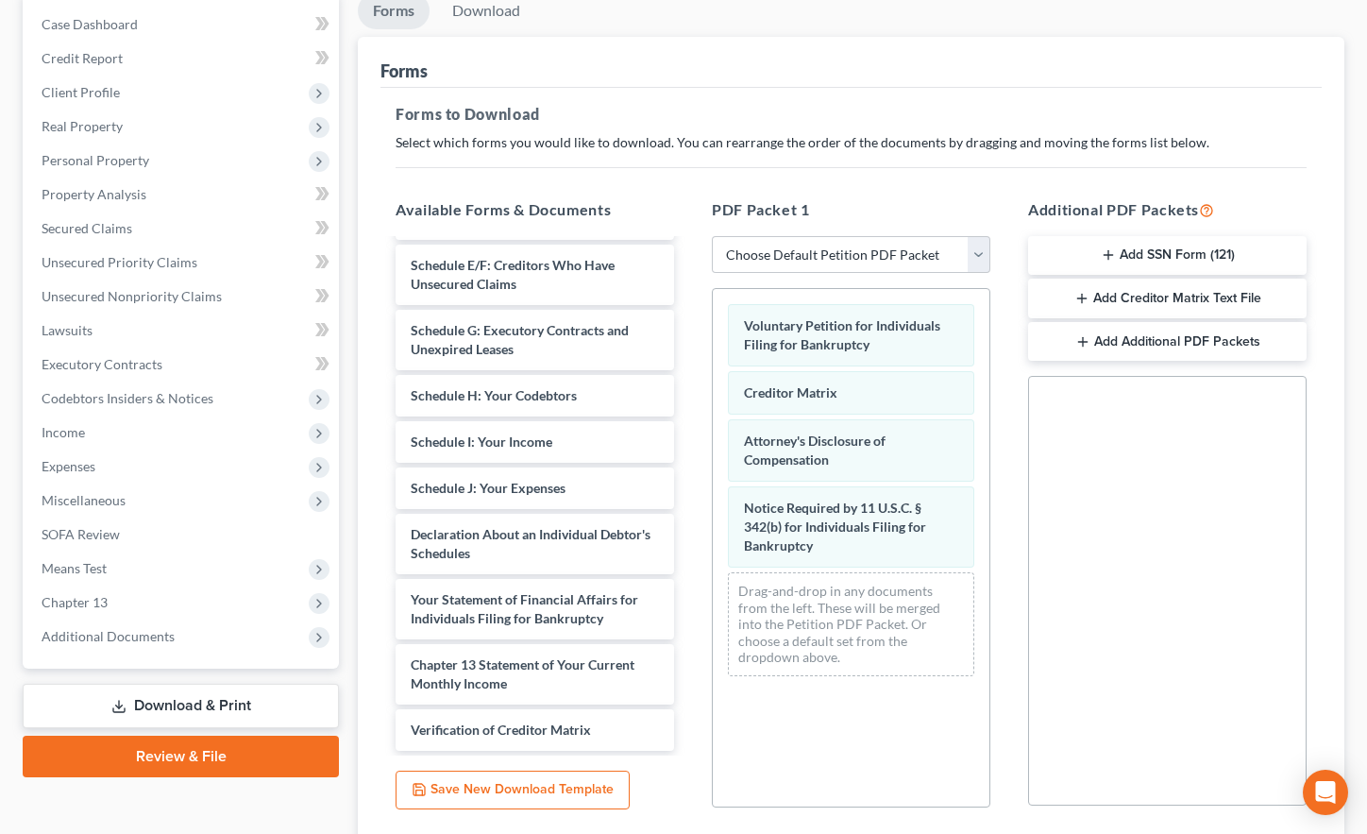
click at [1149, 297] on button "Add Creditor Matrix Text File" at bounding box center [1167, 298] width 278 height 40
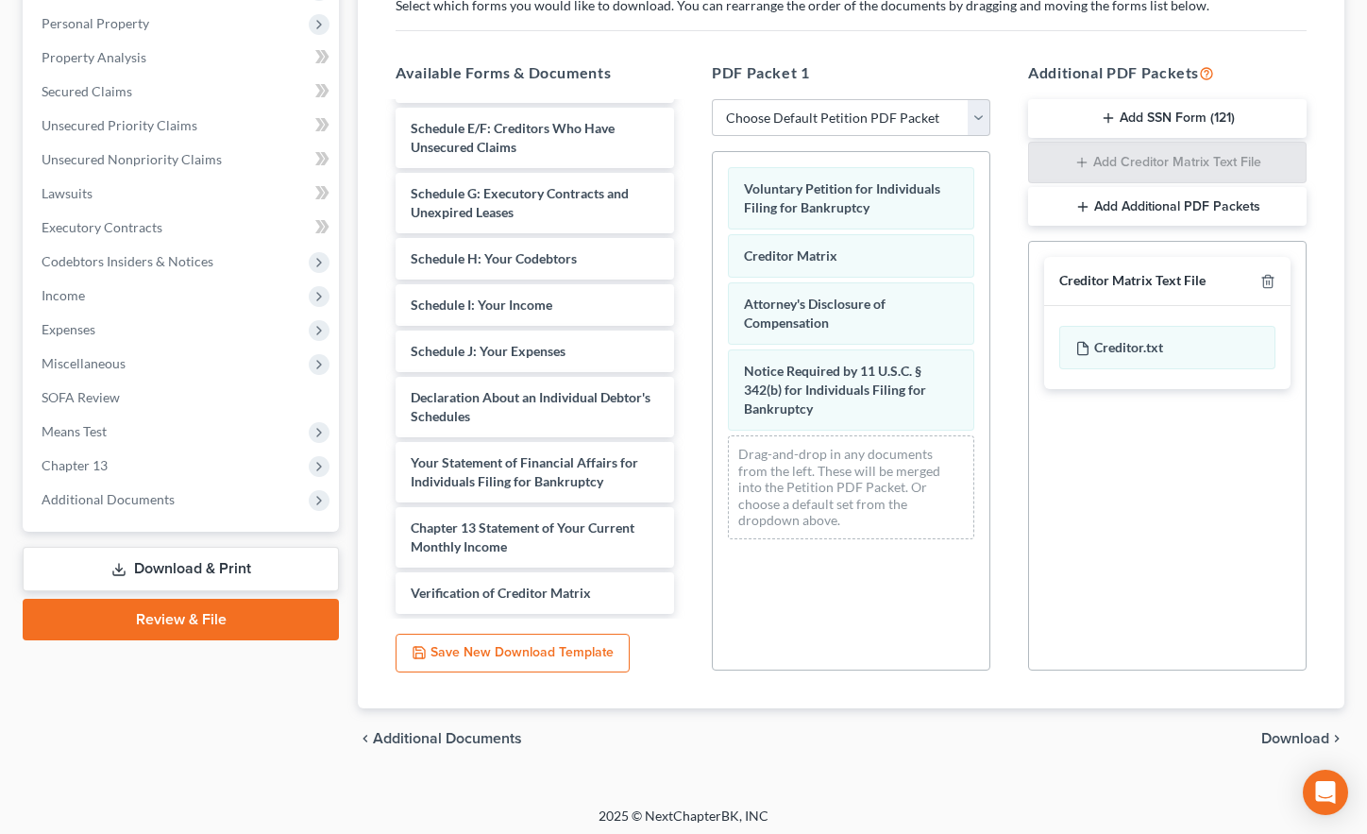
scroll to position [332, 0]
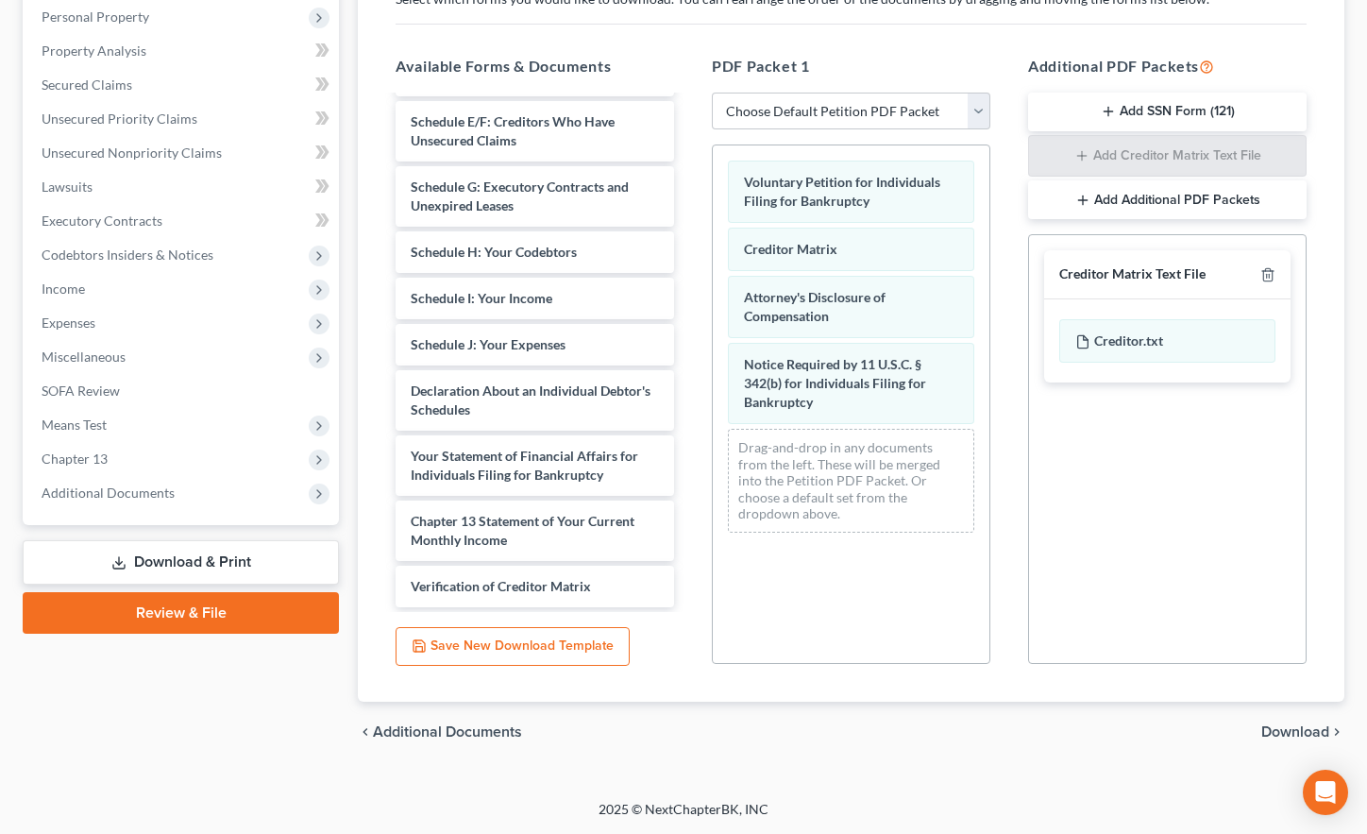
click at [1286, 729] on span "Download" at bounding box center [1295, 731] width 68 height 15
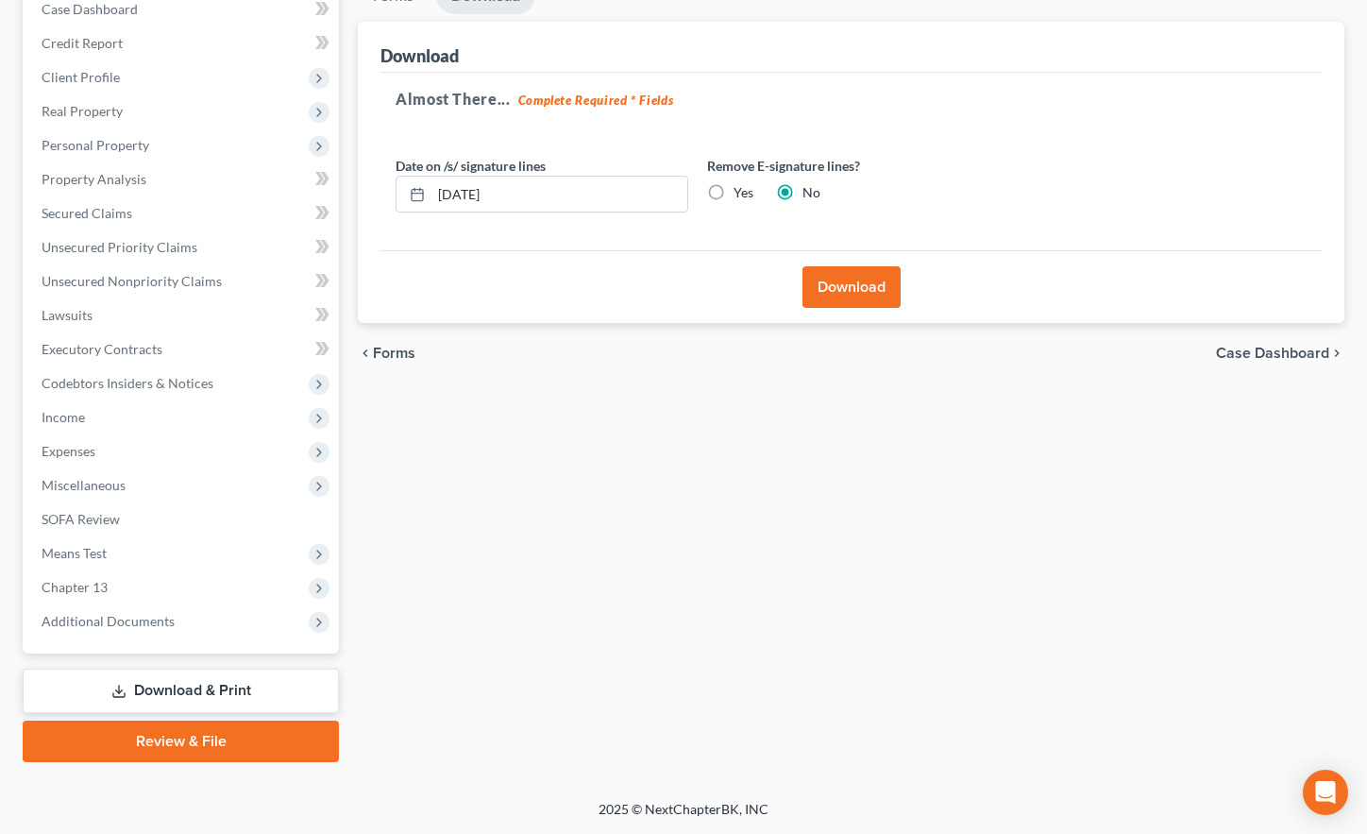
scroll to position [204, 0]
click at [464, 191] on input "[DATE]" at bounding box center [559, 195] width 256 height 36
type input "[DATE]"
click at [857, 288] on button "Download" at bounding box center [851, 287] width 98 height 42
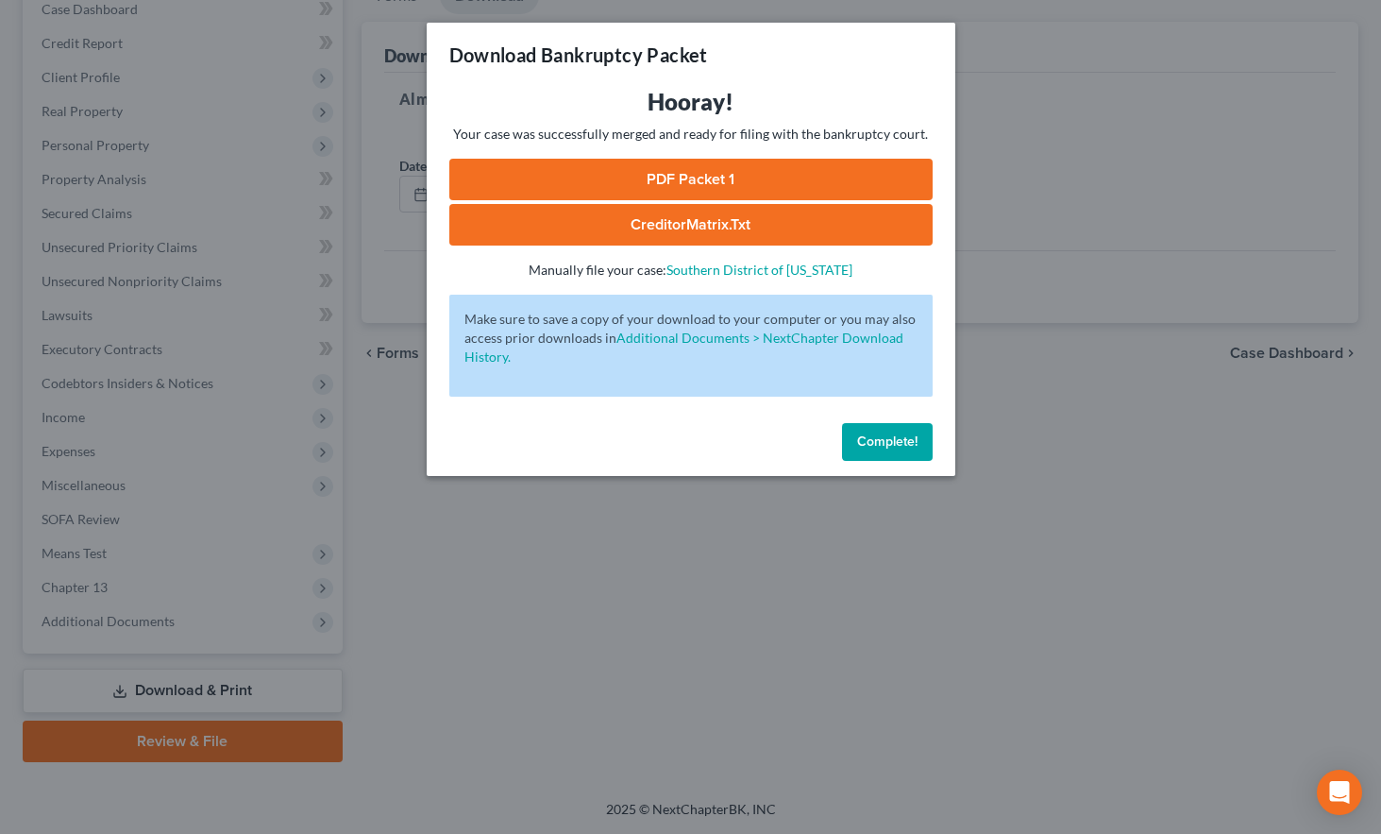
click at [665, 179] on link "PDF Packet 1" at bounding box center [690, 180] width 483 height 42
click at [680, 221] on link "CreditorMatrix.txt" at bounding box center [690, 225] width 483 height 42
click at [877, 445] on span "Complete!" at bounding box center [887, 441] width 60 height 16
